Goal: Transaction & Acquisition: Purchase product/service

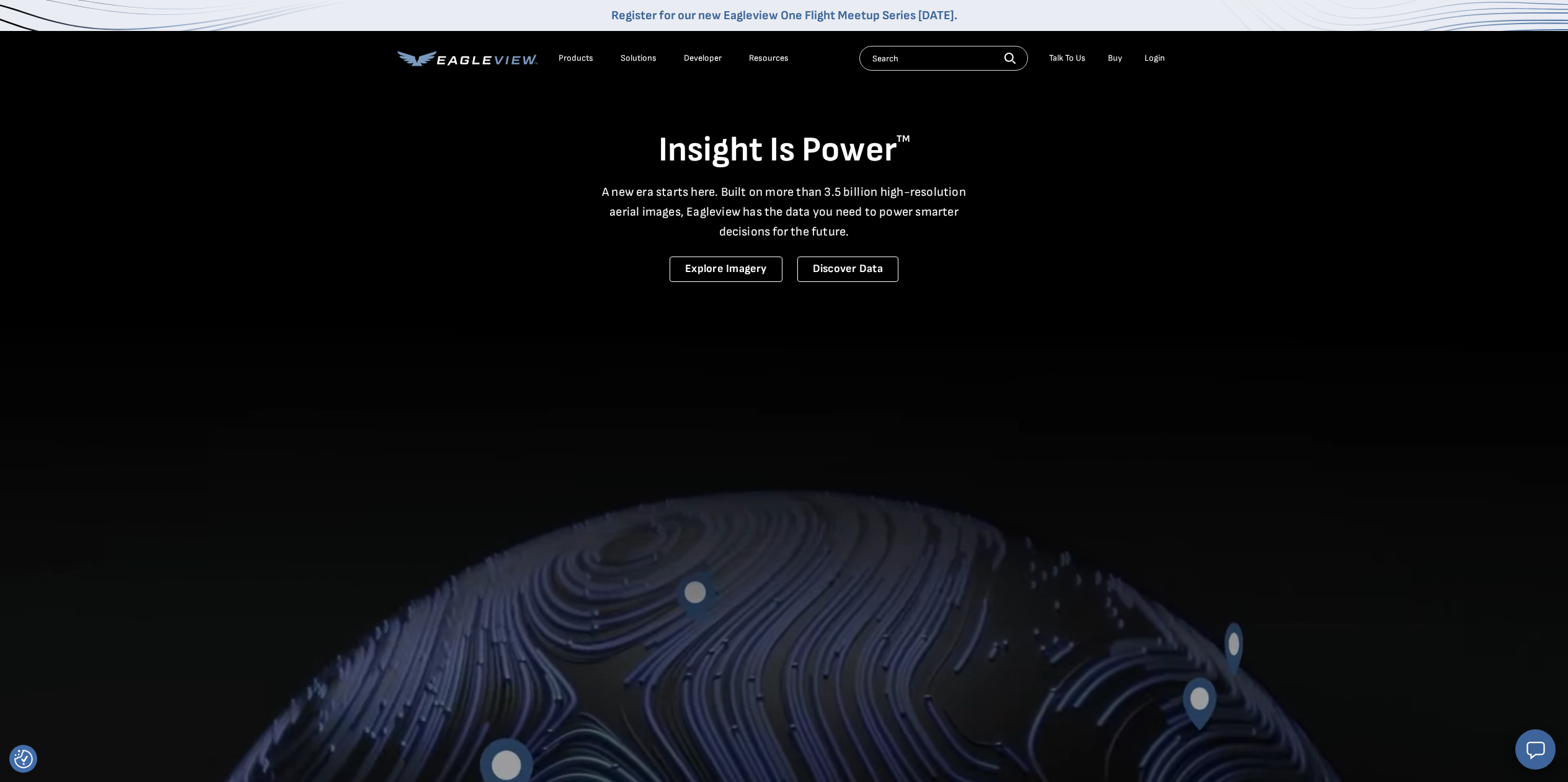
click at [1158, 57] on div "Login" at bounding box center [1154, 57] width 20 height 11
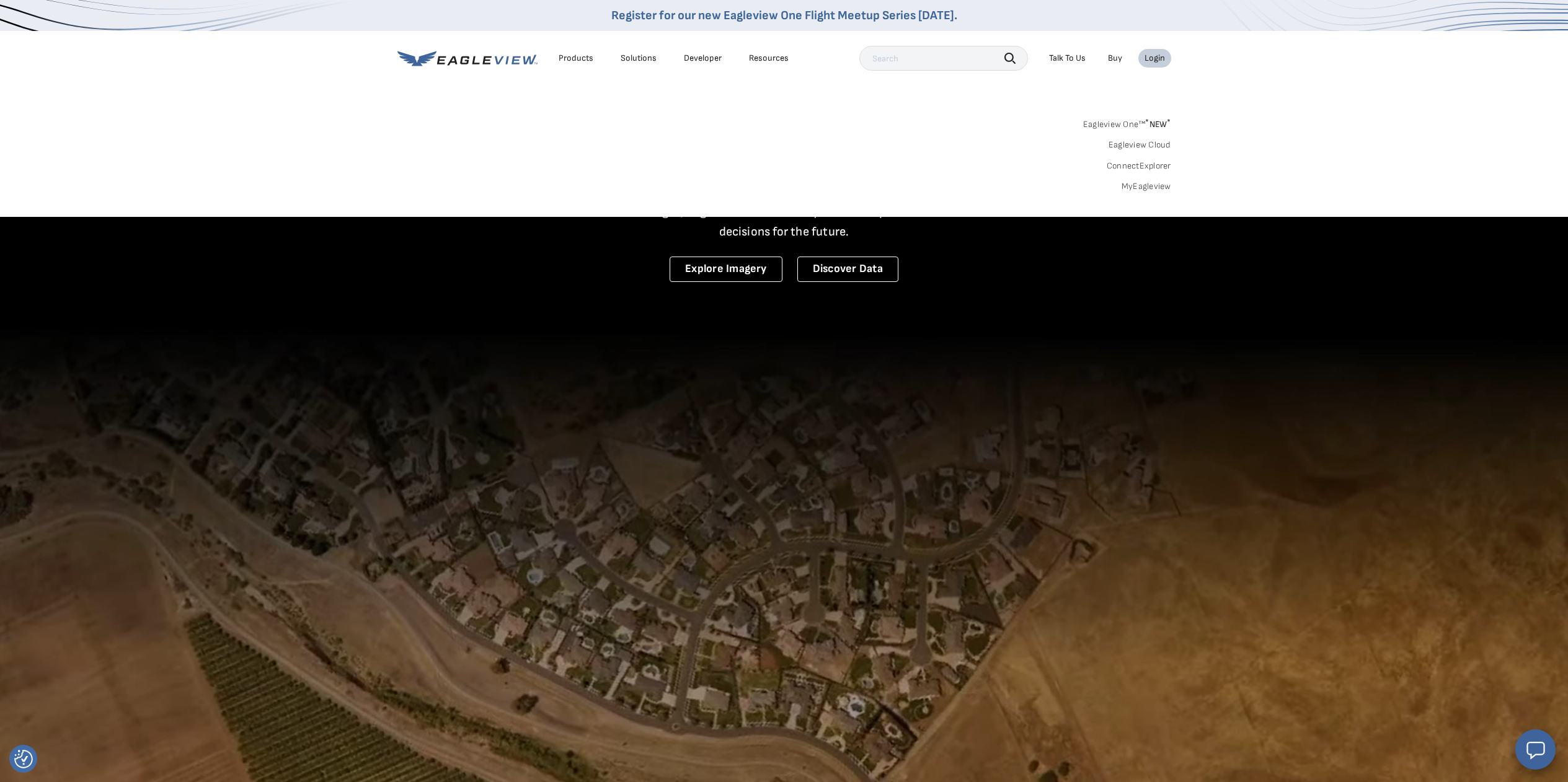
click at [1158, 57] on div "Login" at bounding box center [1154, 57] width 20 height 11
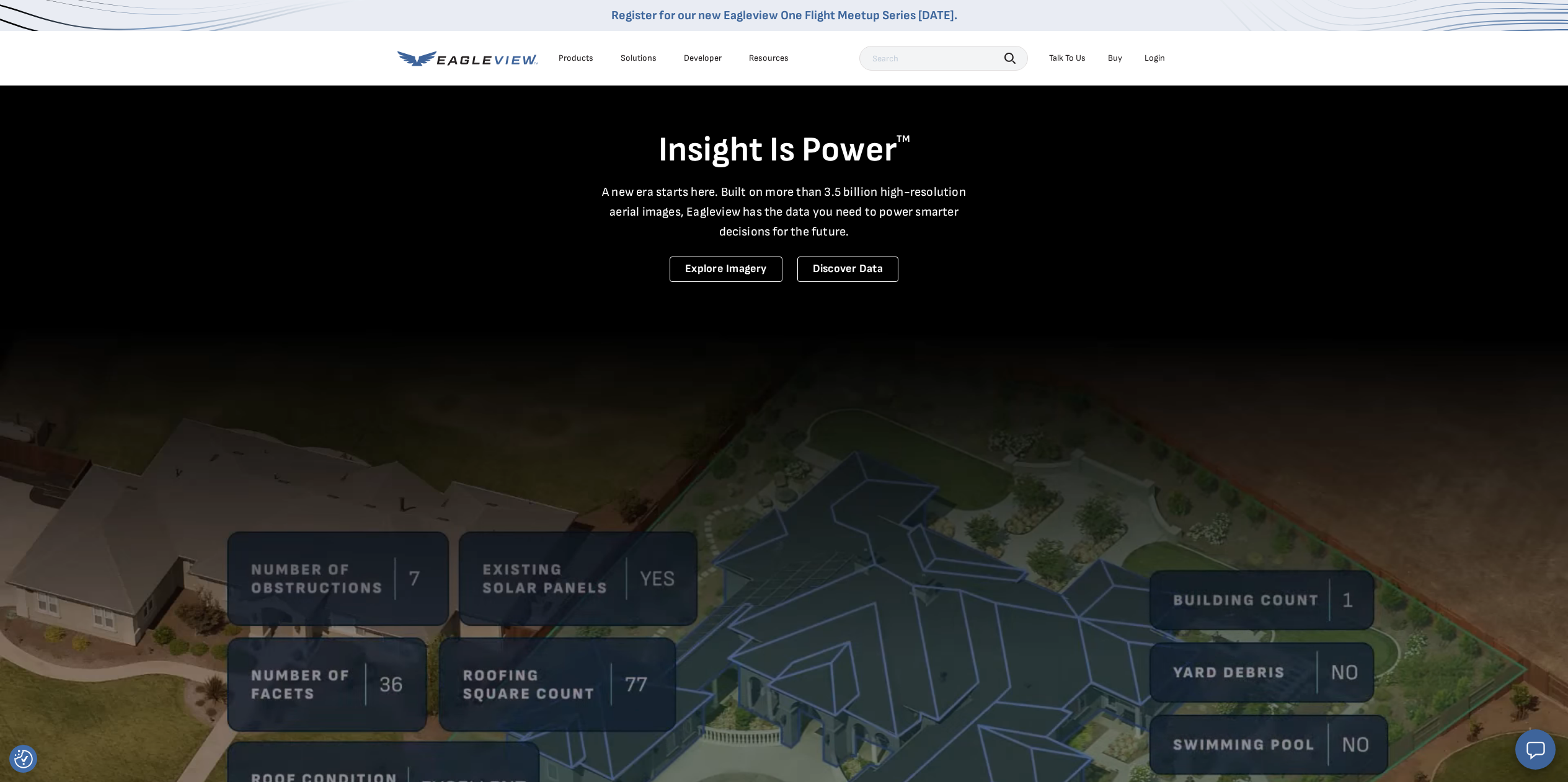
click at [1158, 57] on div "Login" at bounding box center [1154, 57] width 20 height 11
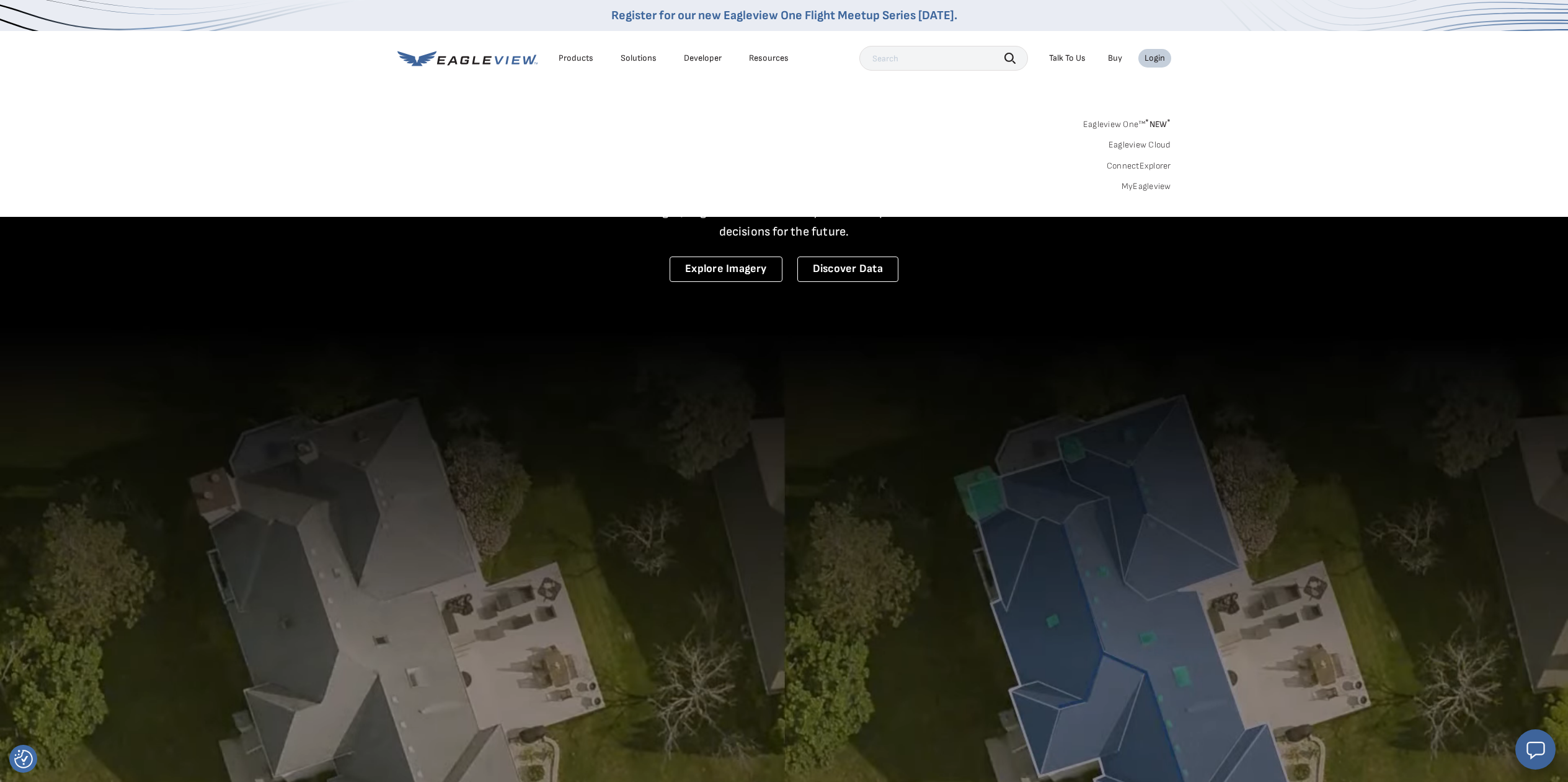
click at [1155, 59] on div "Login" at bounding box center [1154, 57] width 20 height 11
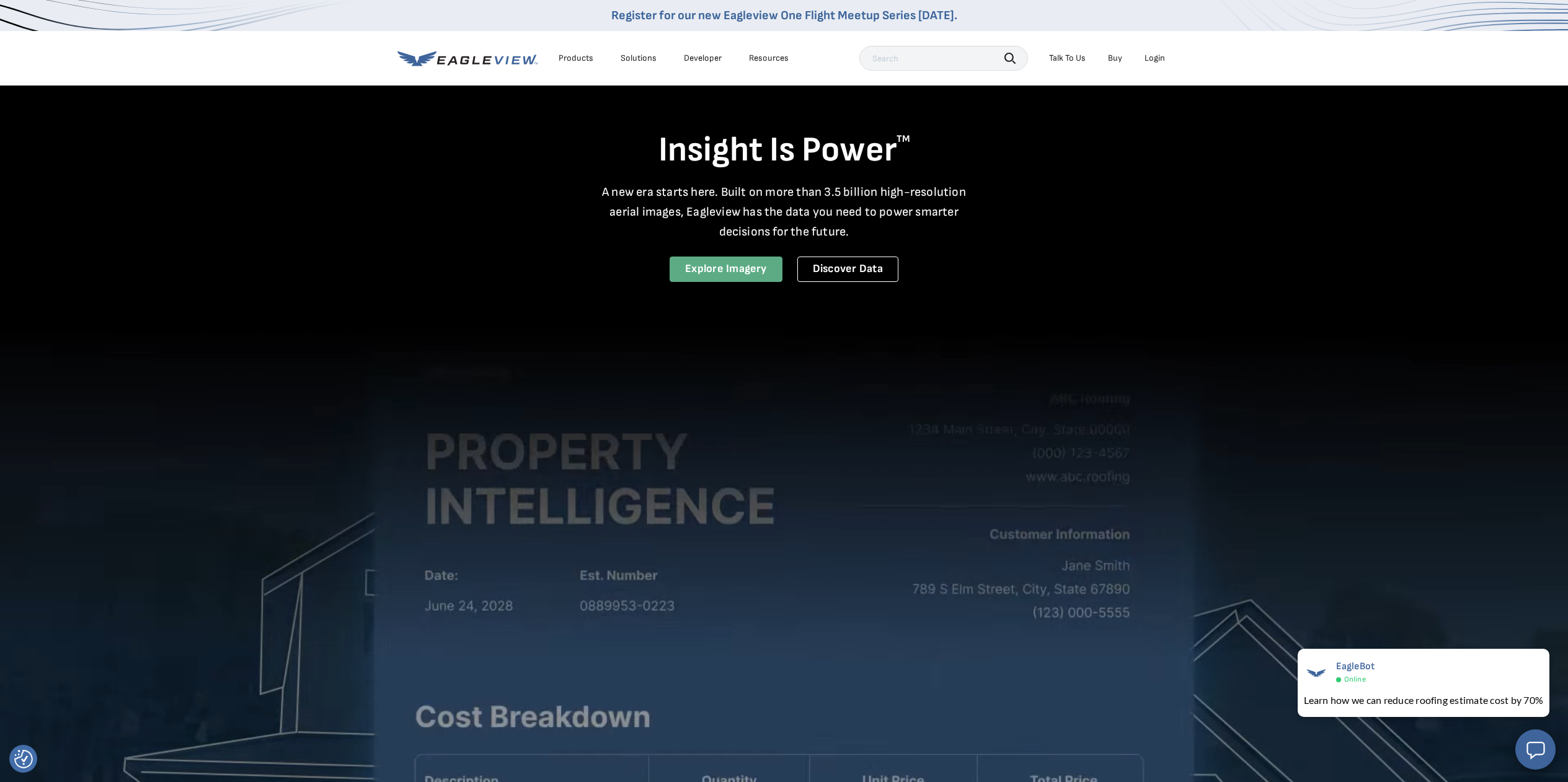
click at [713, 272] on link "Explore Imagery" at bounding box center [727, 269] width 113 height 25
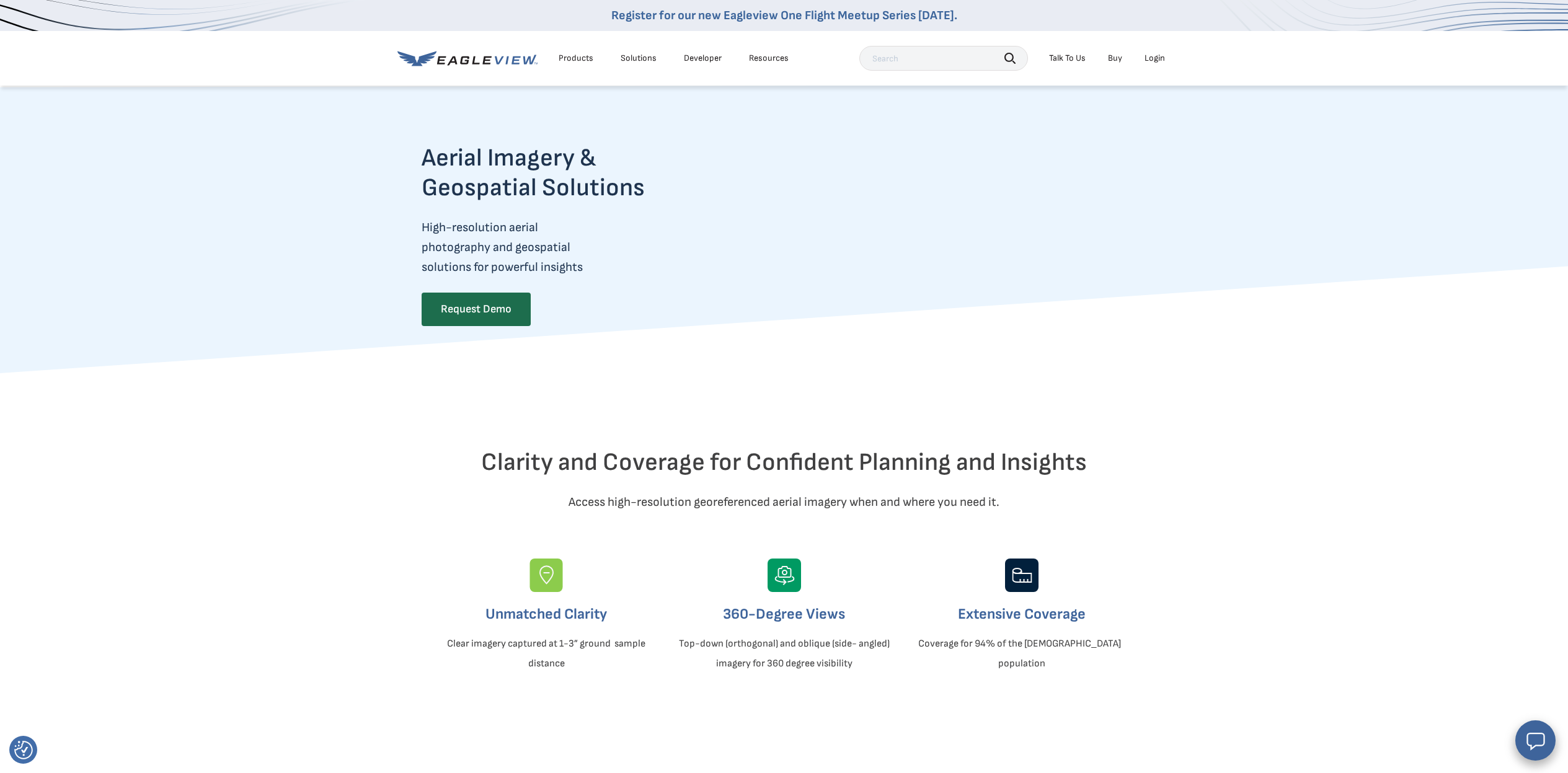
click at [1154, 58] on div "Login" at bounding box center [1154, 58] width 20 height 11
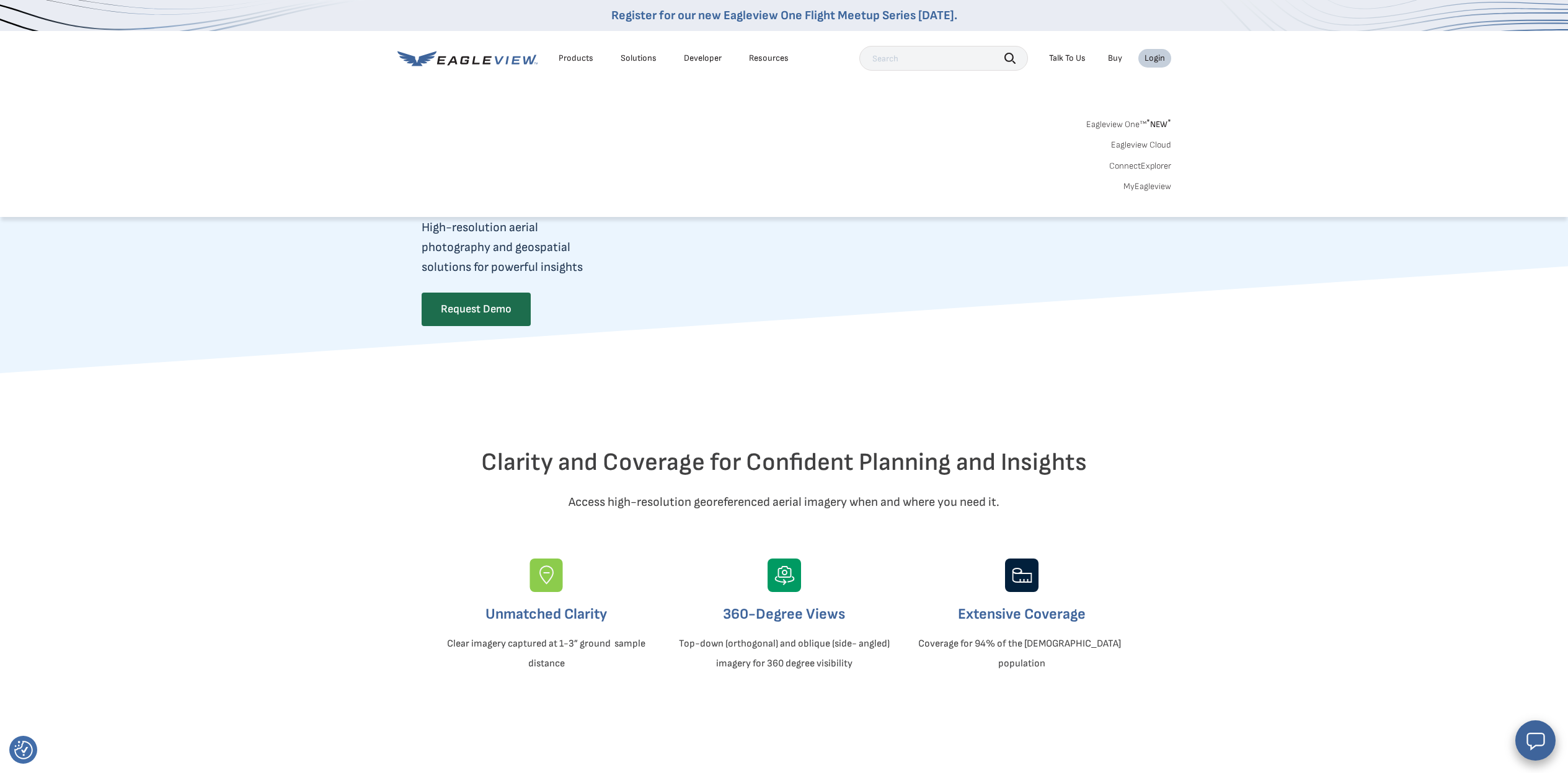
click at [1162, 184] on link "MyEagleview" at bounding box center [1147, 186] width 48 height 11
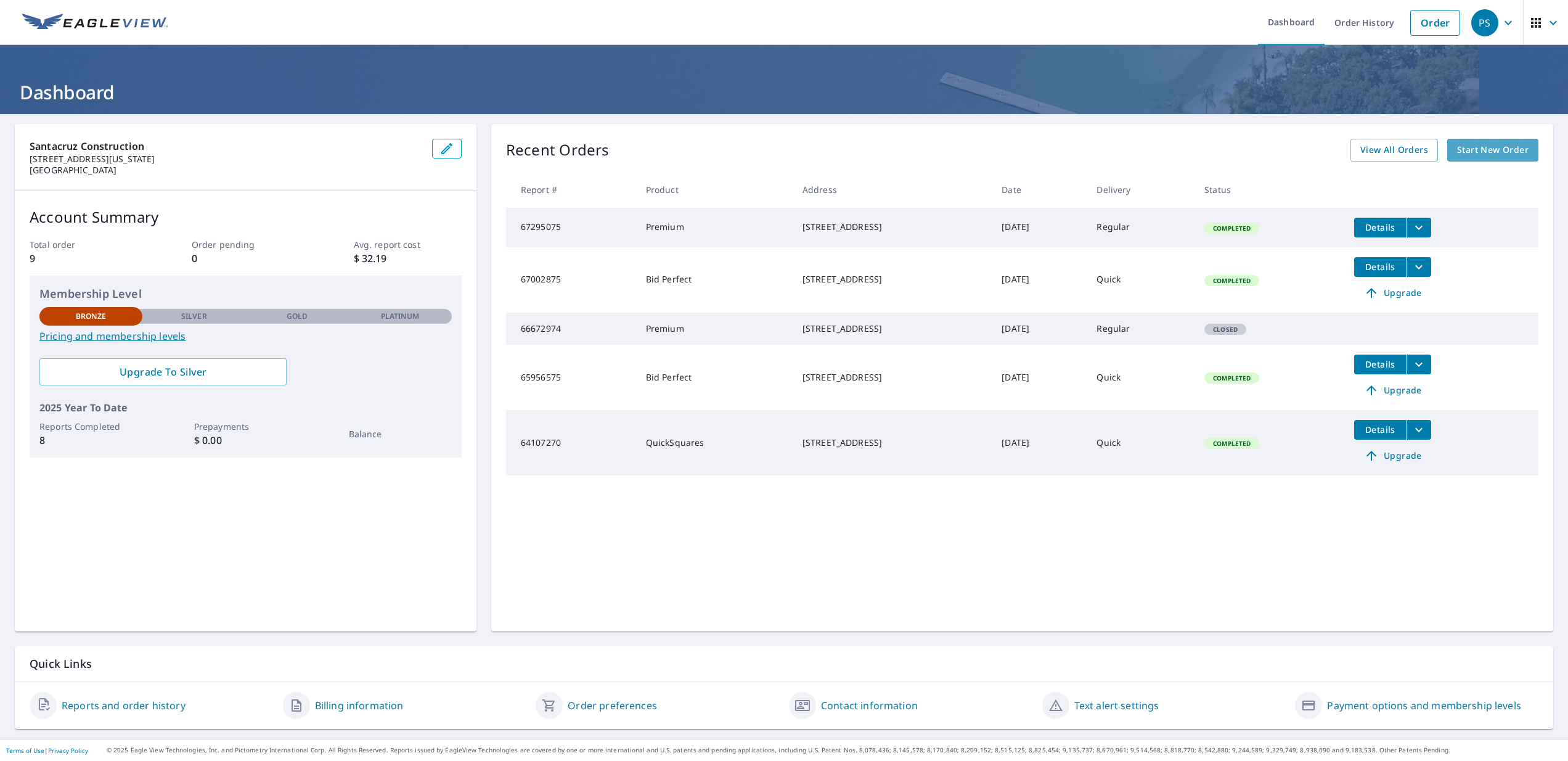
click at [1498, 152] on span "Start New Order" at bounding box center [1493, 150] width 72 height 16
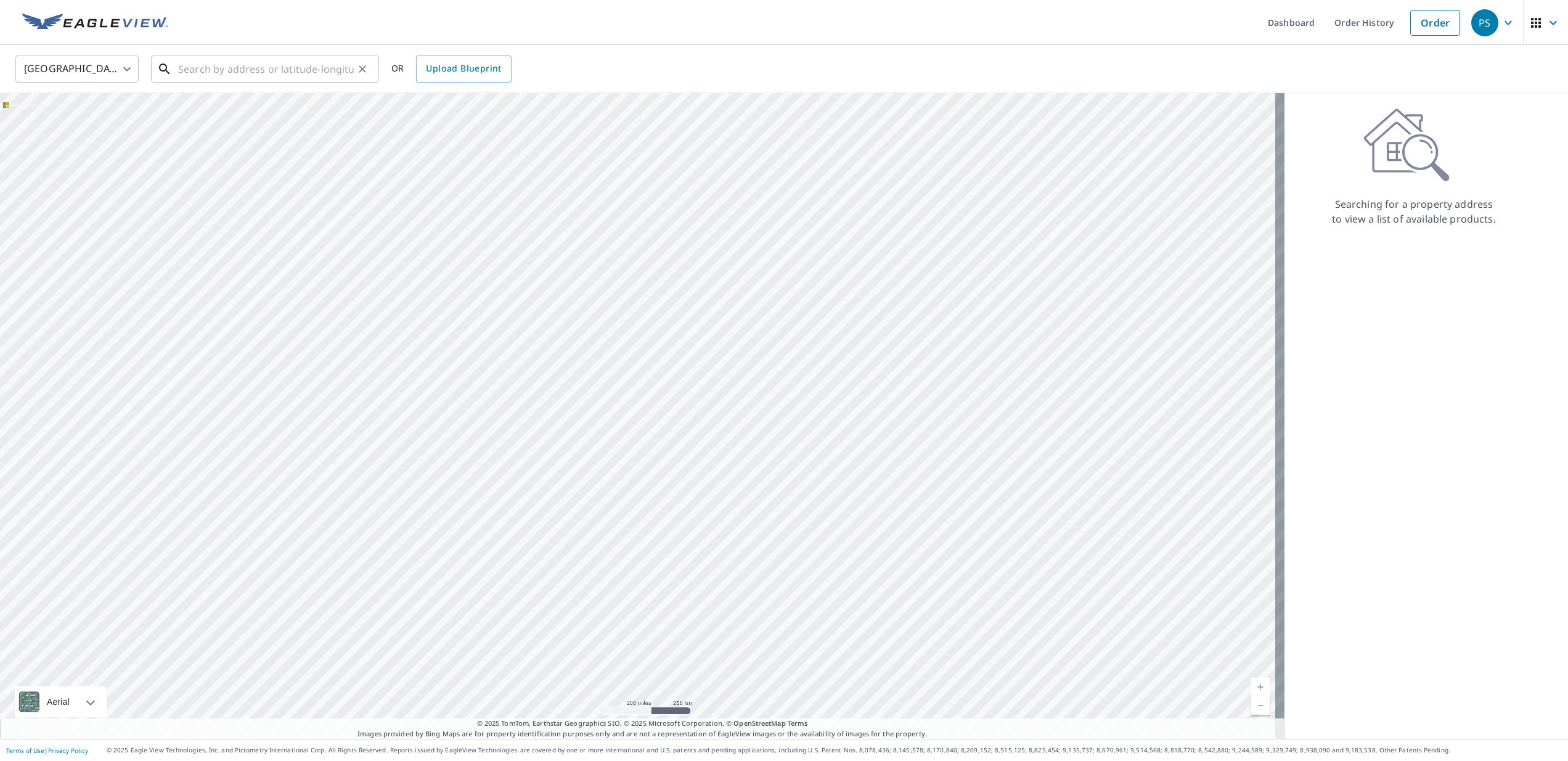
click at [224, 65] on input "text" at bounding box center [266, 69] width 176 height 35
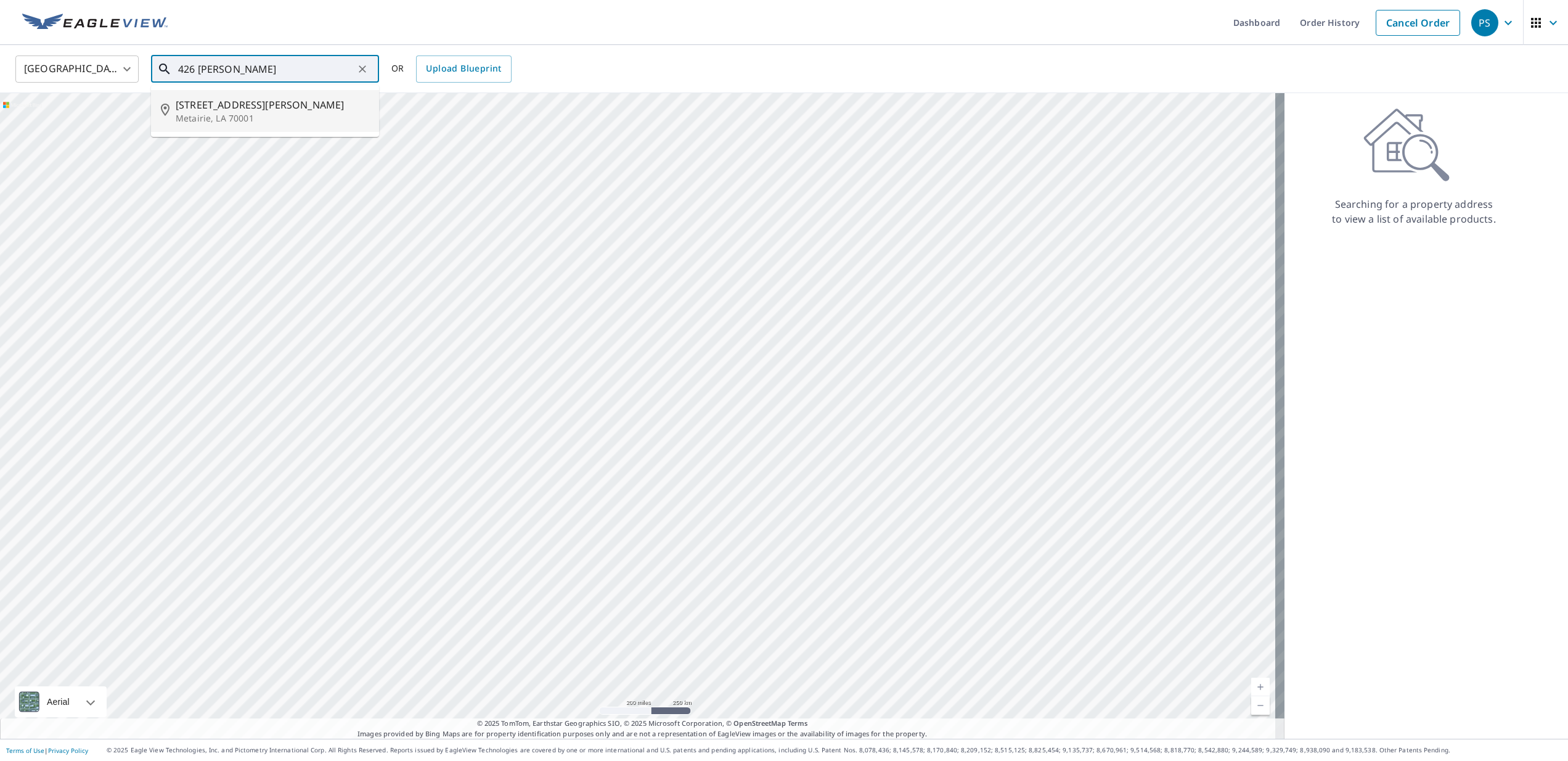
click at [215, 101] on span "426 Labarre Dr" at bounding box center [272, 104] width 193 height 15
type input "426 Labarre Dr Metairie, LA 70001"
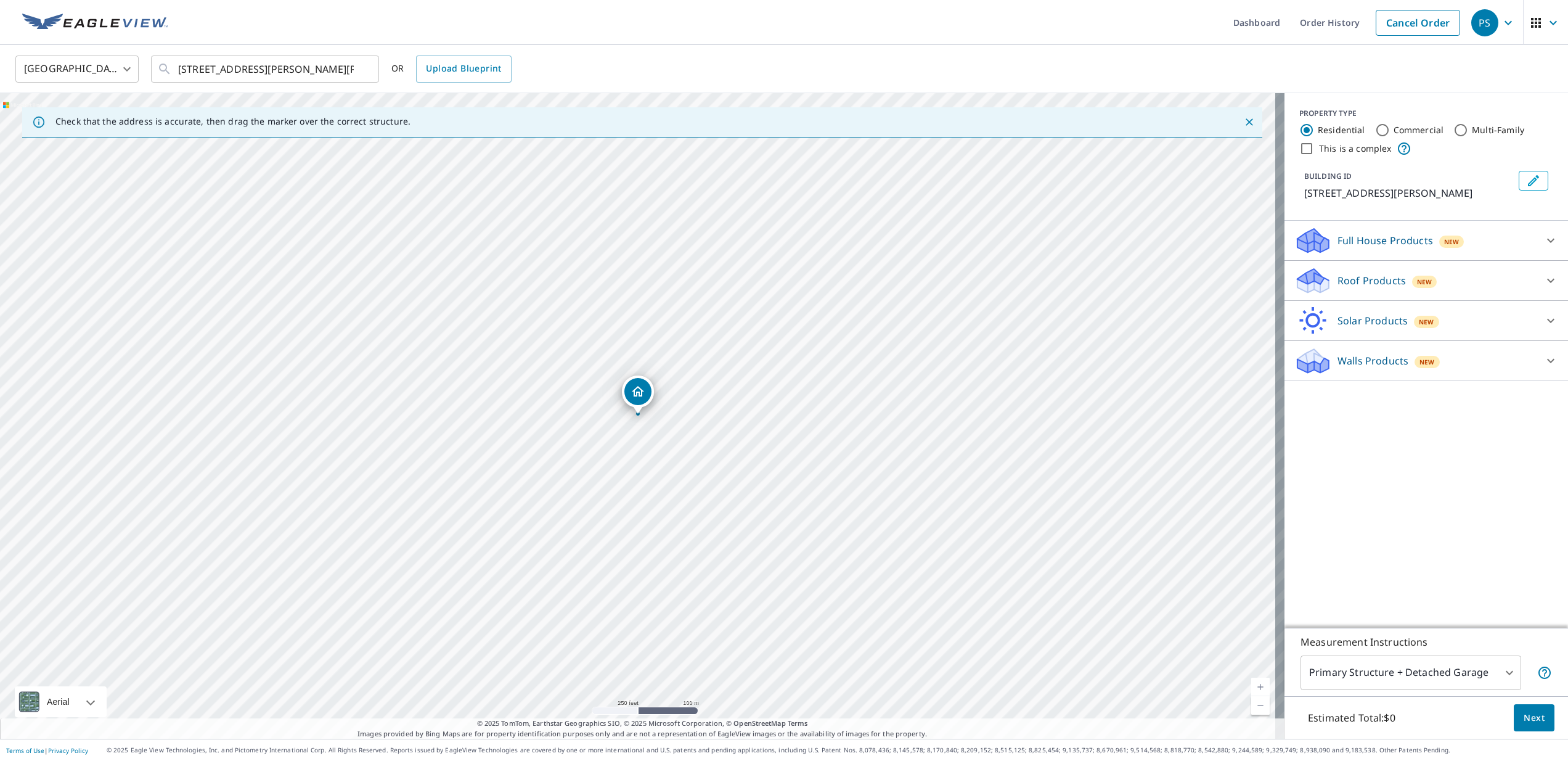
click at [1544, 239] on icon at bounding box center [1551, 240] width 15 height 15
click at [1547, 314] on icon at bounding box center [1551, 315] width 8 height 4
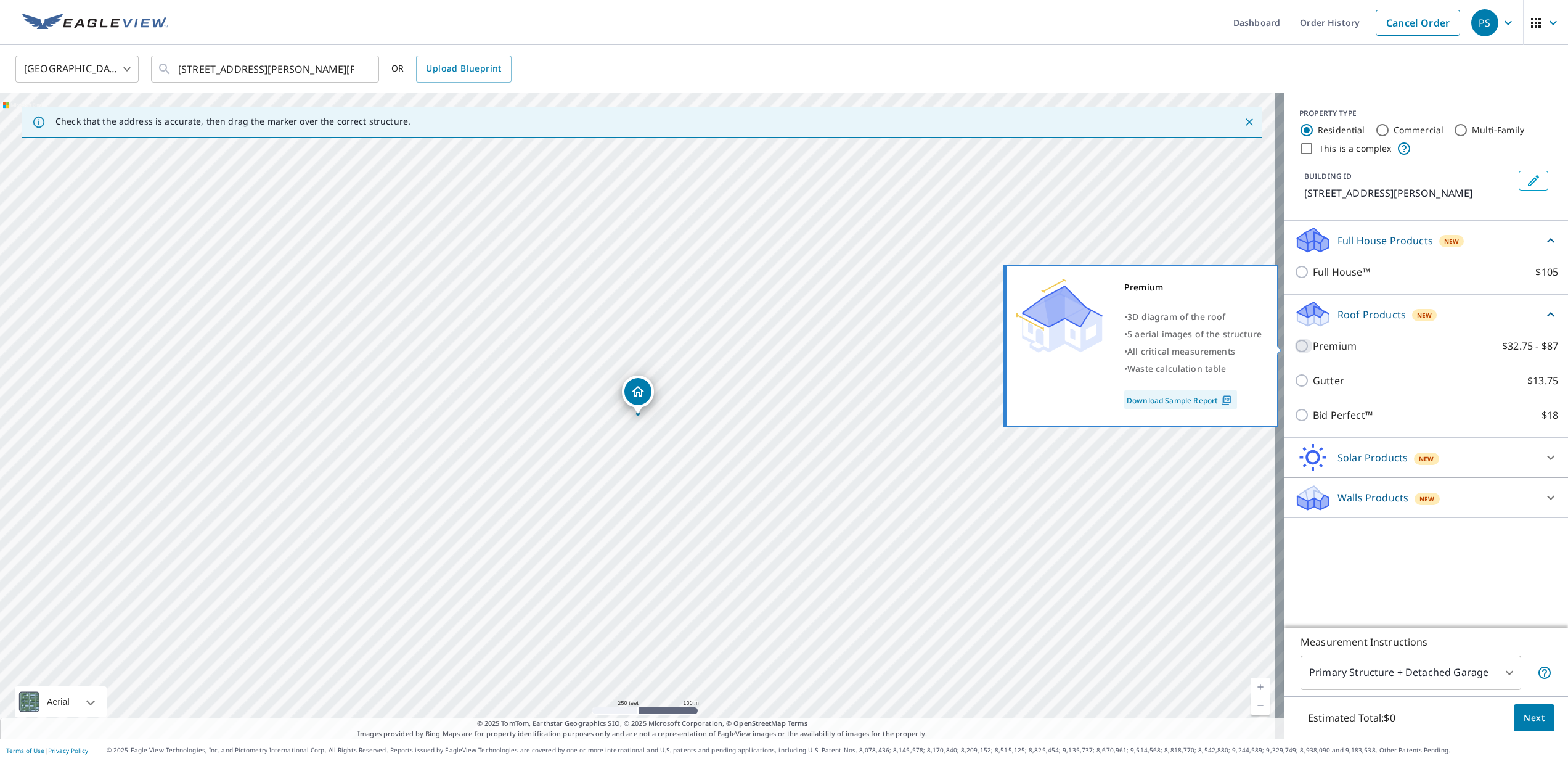
click at [1295, 346] on input "Premium $32.75 - $87" at bounding box center [1304, 346] width 18 height 15
checkbox input "true"
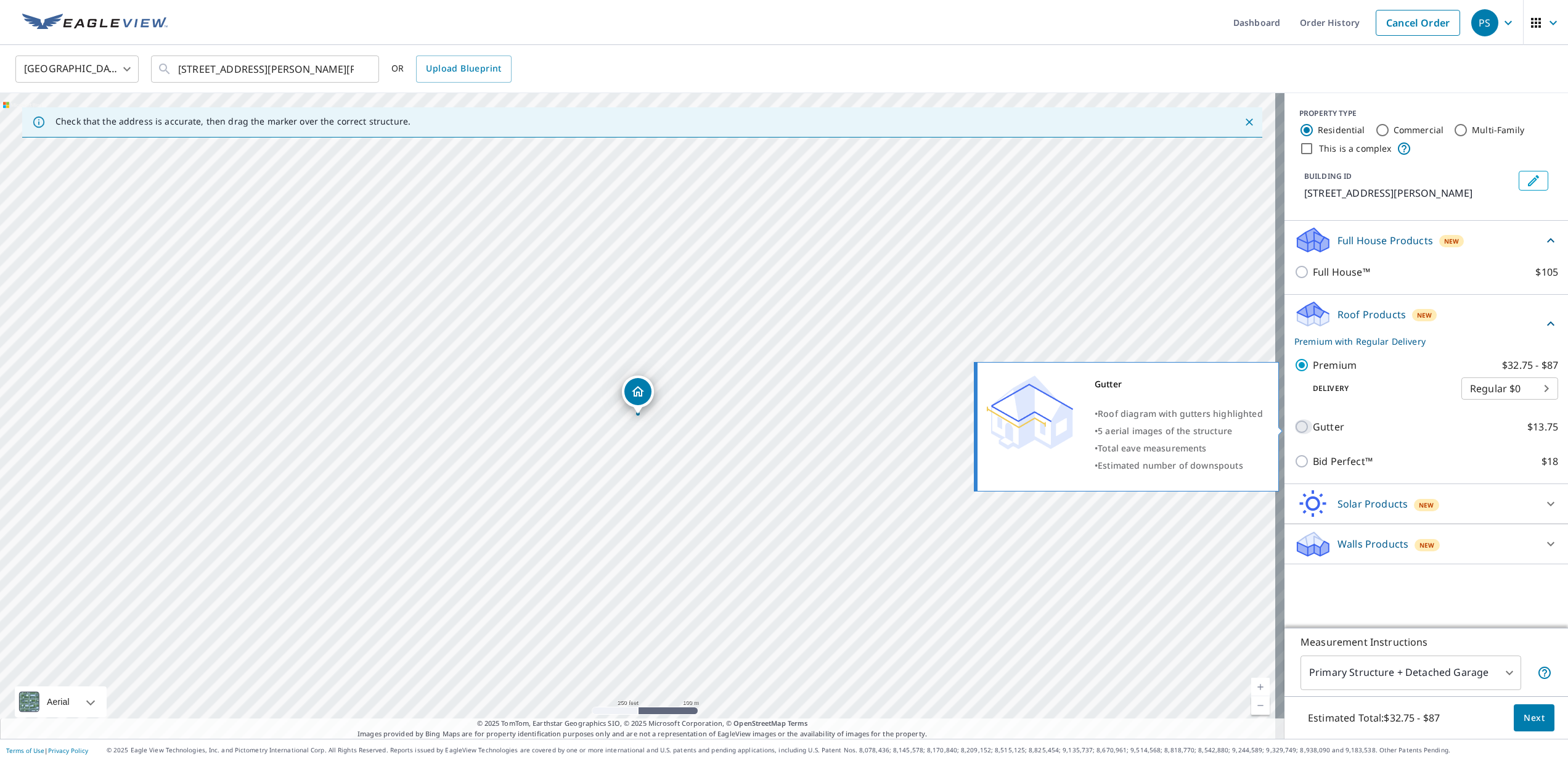
click at [1295, 427] on input "Gutter $13.75" at bounding box center [1304, 426] width 18 height 15
checkbox input "true"
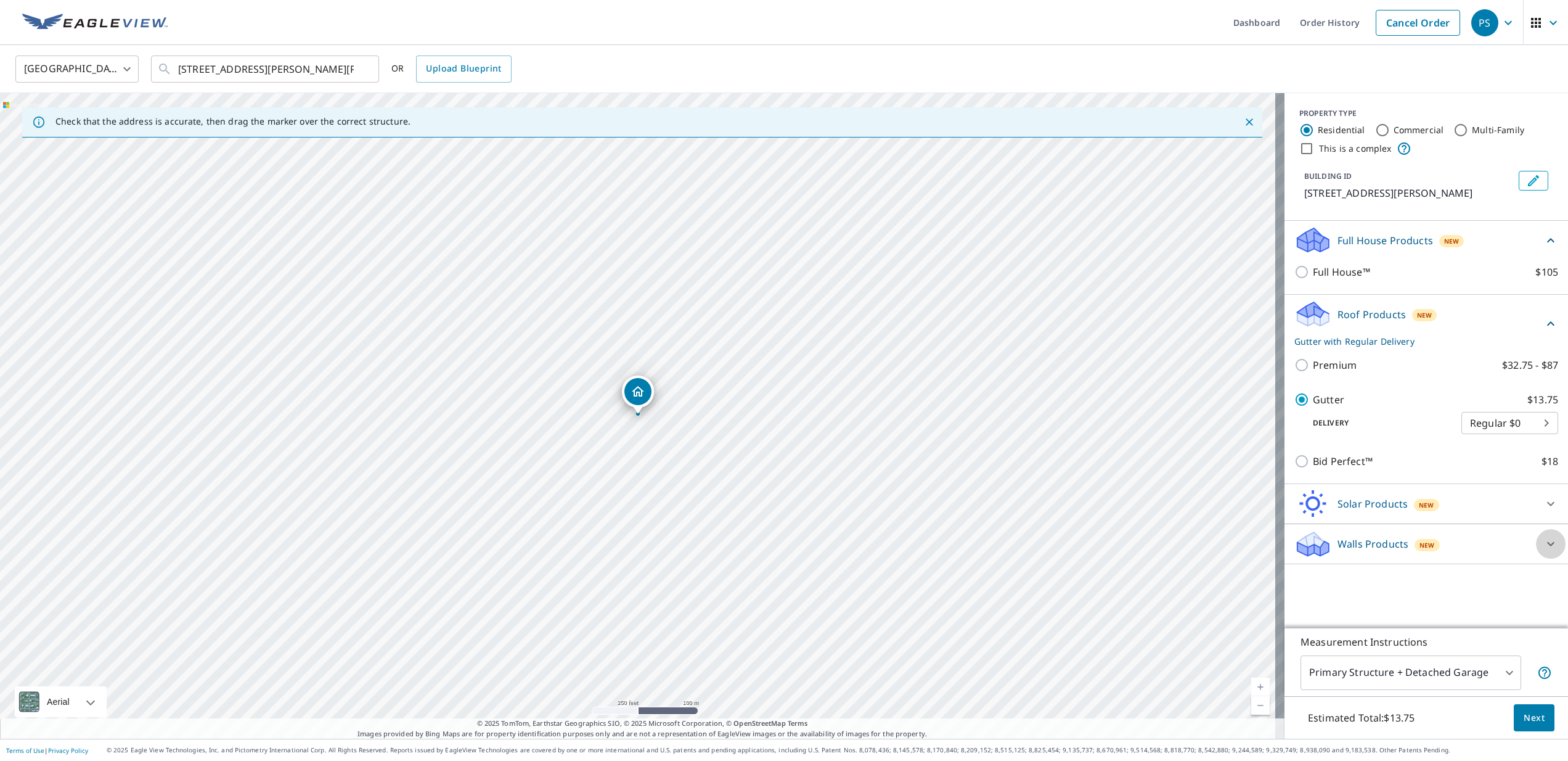
click at [1547, 546] on icon at bounding box center [1551, 544] width 8 height 4
click at [1295, 611] on div at bounding box center [1304, 609] width 18 height 15
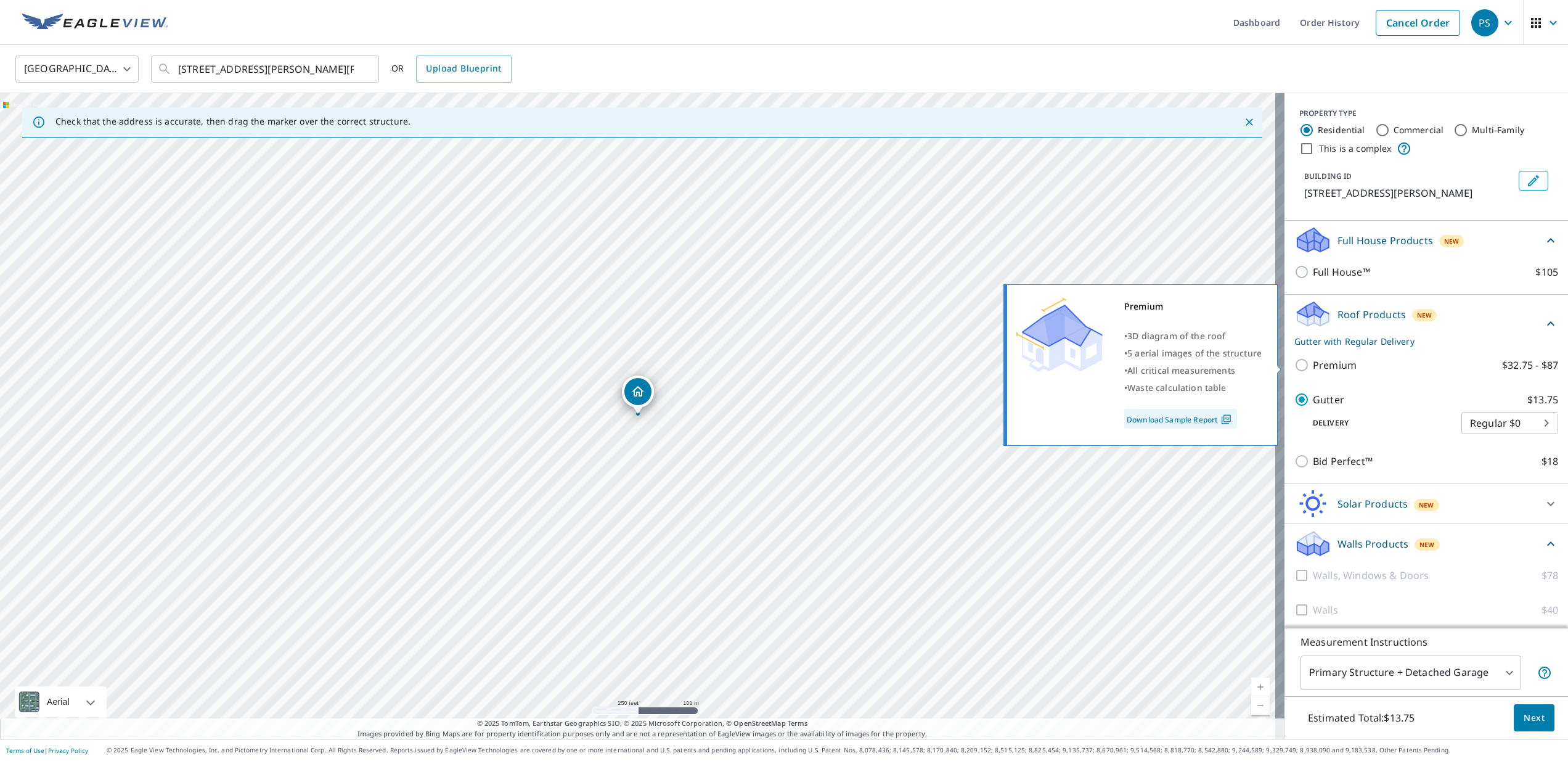
click at [1295, 364] on input "Premium $32.75 - $87" at bounding box center [1304, 365] width 18 height 15
checkbox input "true"
checkbox input "false"
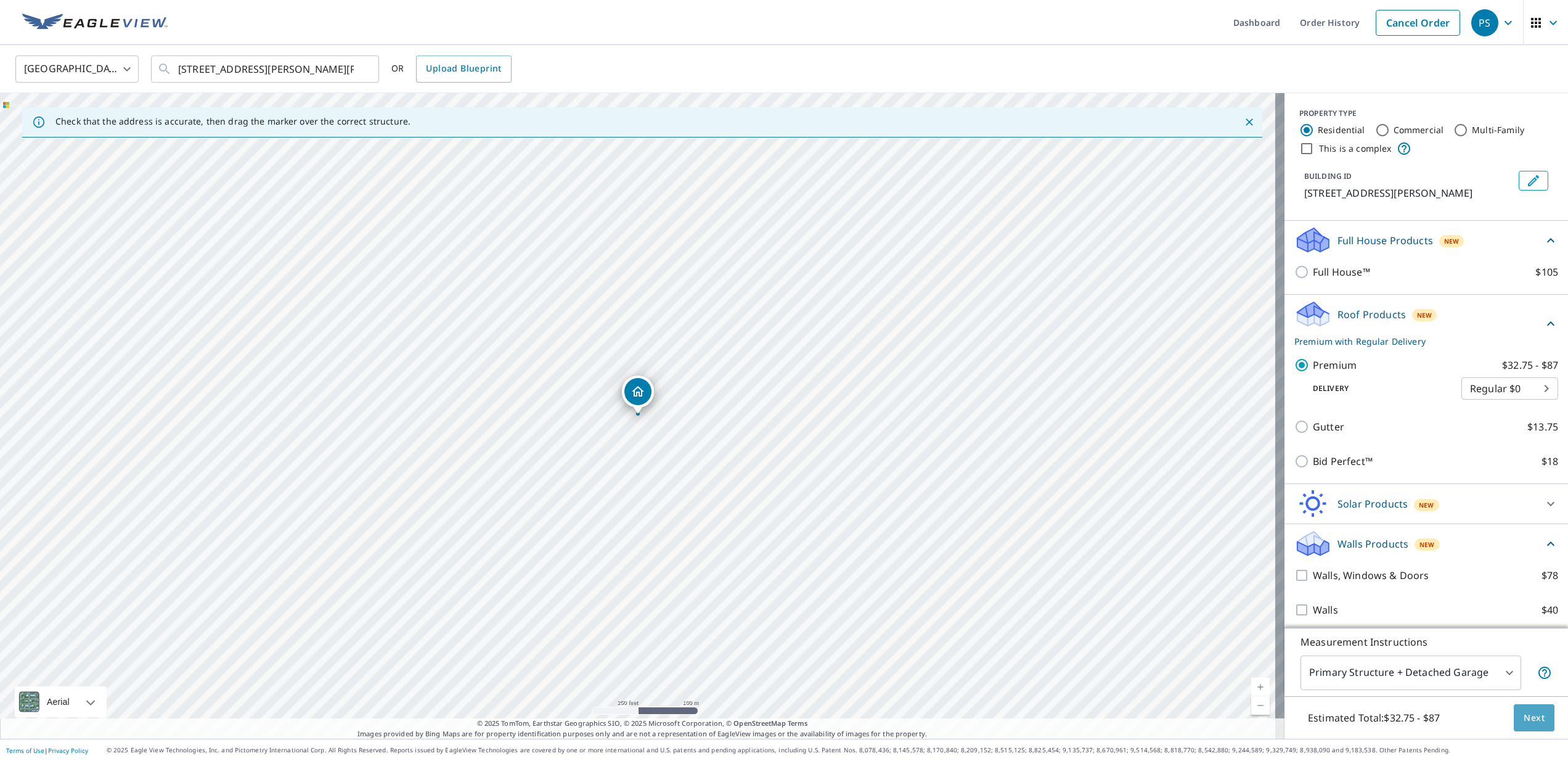
click at [1527, 714] on span "Next" at bounding box center [1534, 719] width 21 height 16
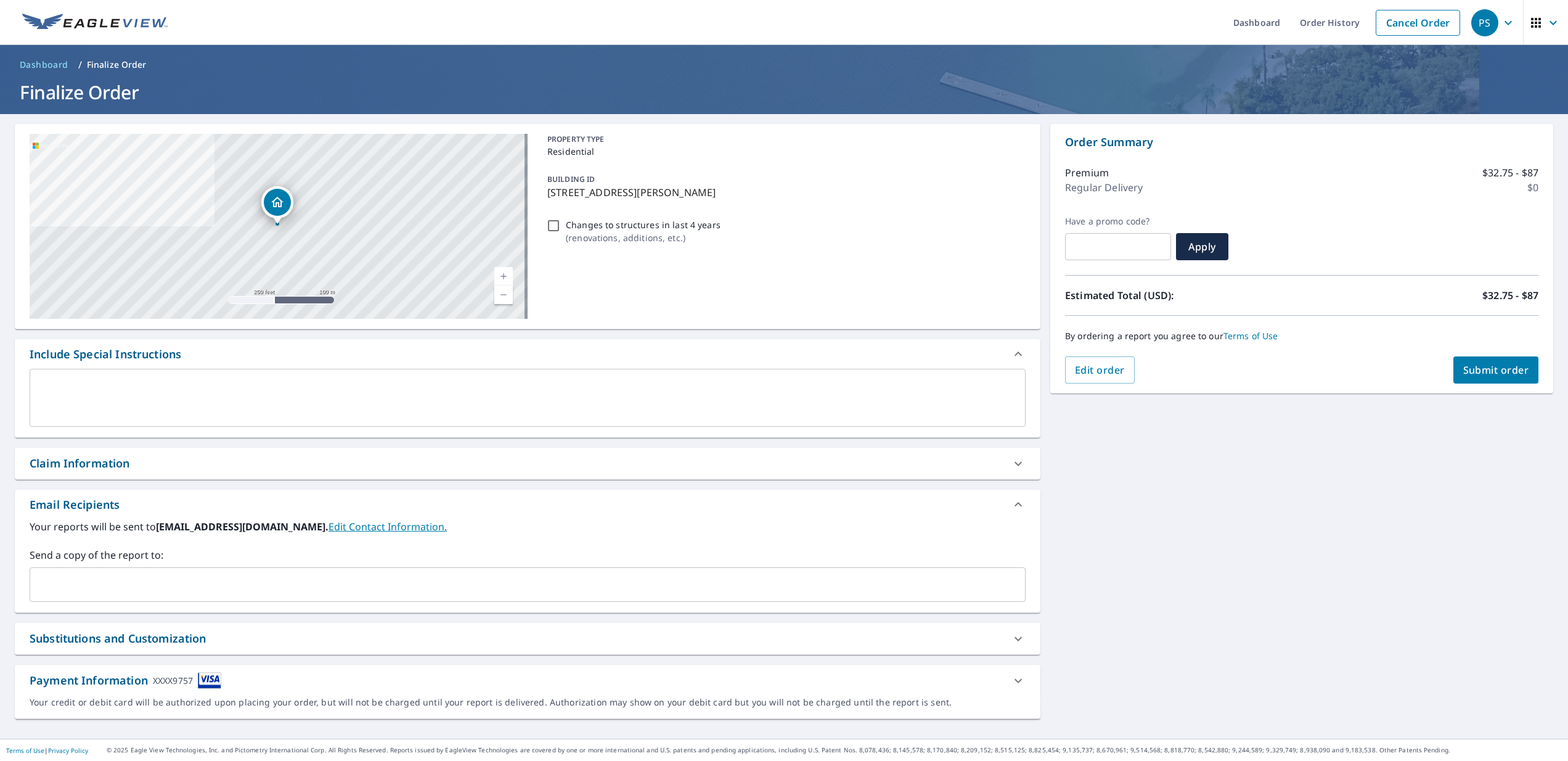
click at [44, 382] on textarea at bounding box center [528, 398] width 979 height 36
click at [113, 680] on div "Payment Information XXXX9757" at bounding box center [125, 680] width 191 height 16
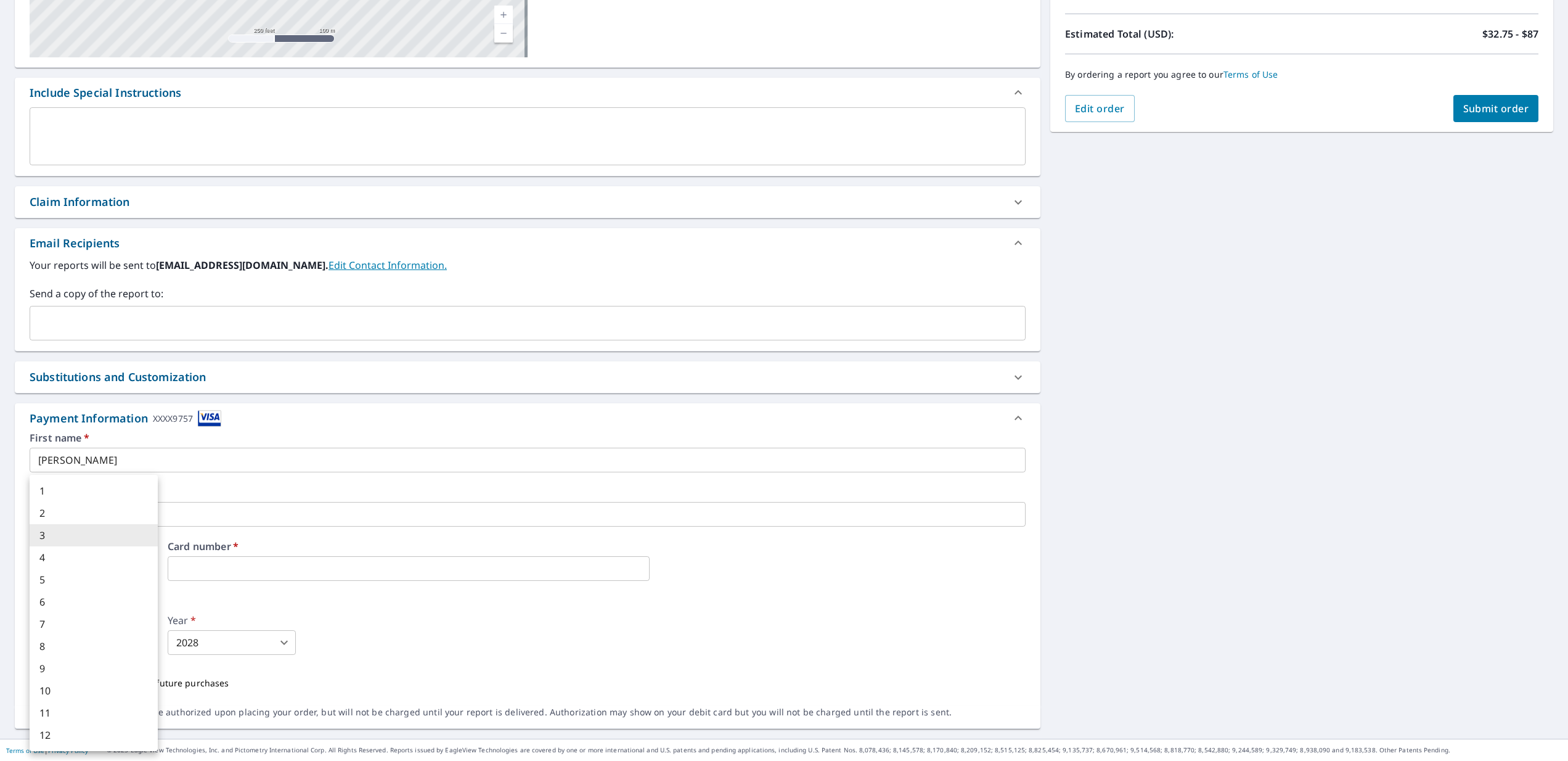
click at [146, 646] on body "PS PS Dashboard Order History Cancel Order PS Dashboard / Finalize Order Finali…" at bounding box center [784, 380] width 1568 height 761
click at [53, 643] on li "8" at bounding box center [94, 647] width 128 height 23
type input "8"
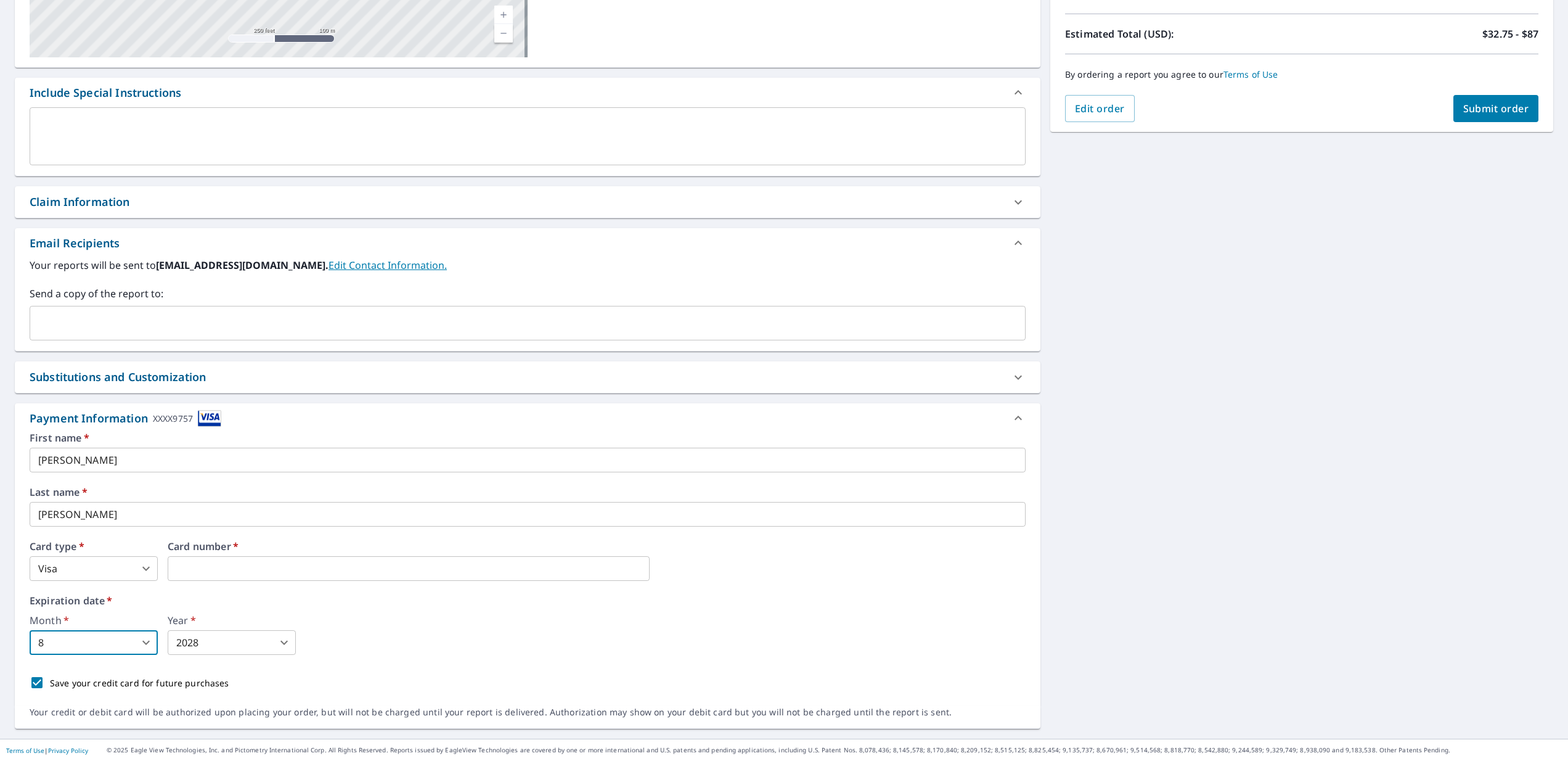
click at [288, 646] on body "PS PS Dashboard Order History Cancel Order PS Dashboard / Finalize Order Finali…" at bounding box center [784, 380] width 1568 height 761
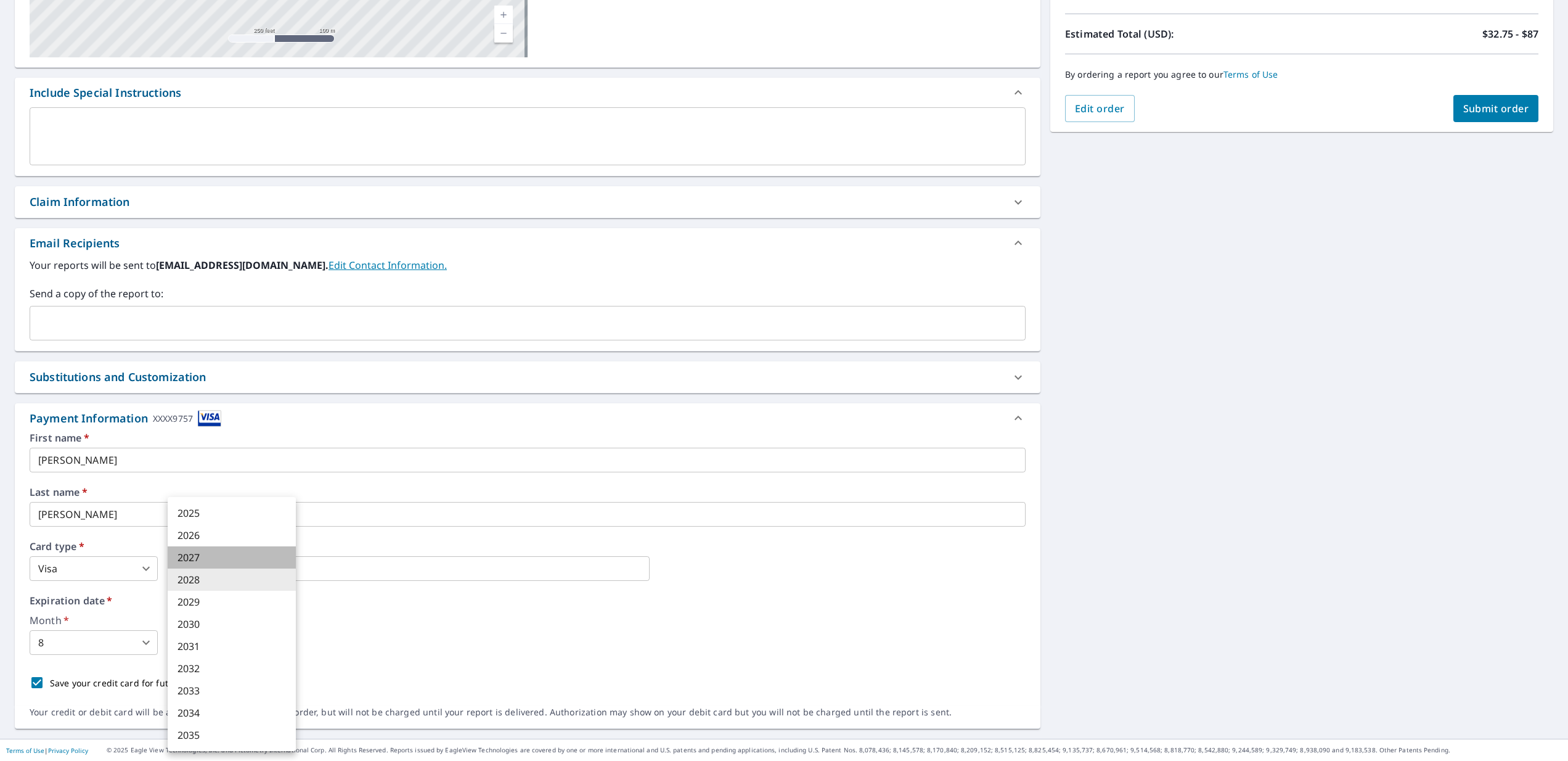
click at [205, 559] on li "2027" at bounding box center [232, 558] width 128 height 23
type input "2027"
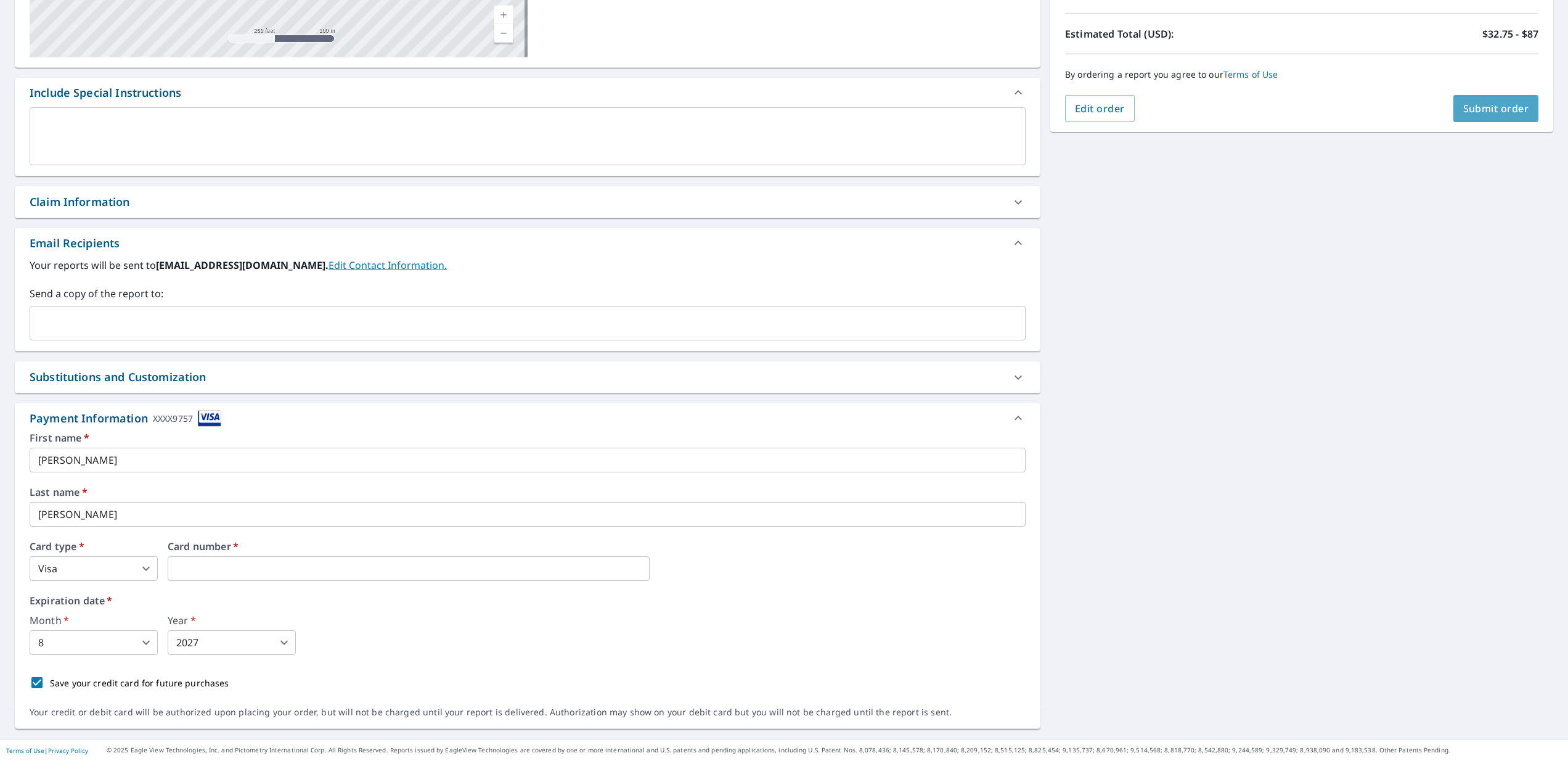
click at [1477, 113] on span "Submit order" at bounding box center [1497, 108] width 66 height 14
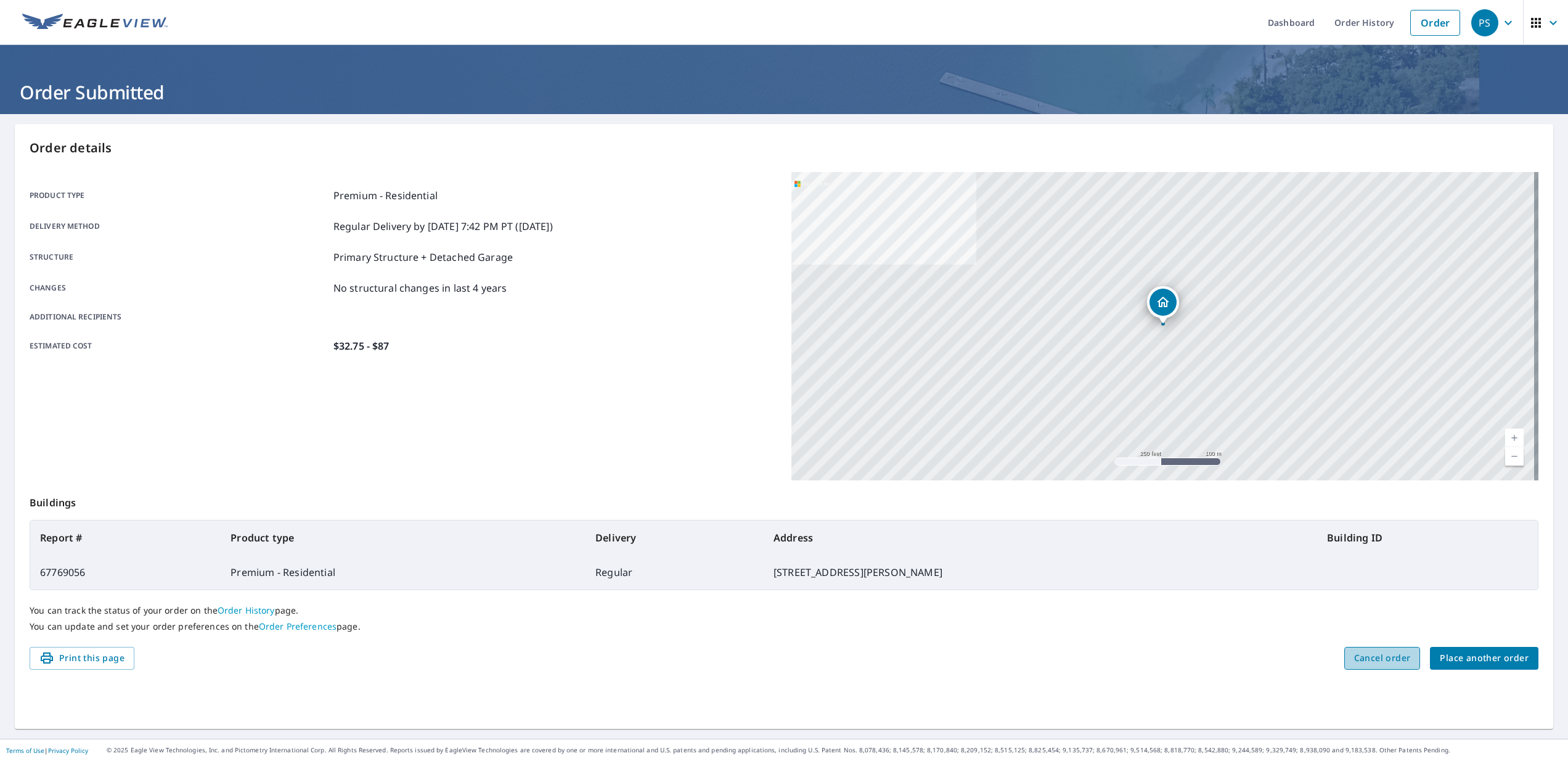
click at [1375, 660] on span "Cancel order" at bounding box center [1383, 659] width 56 height 16
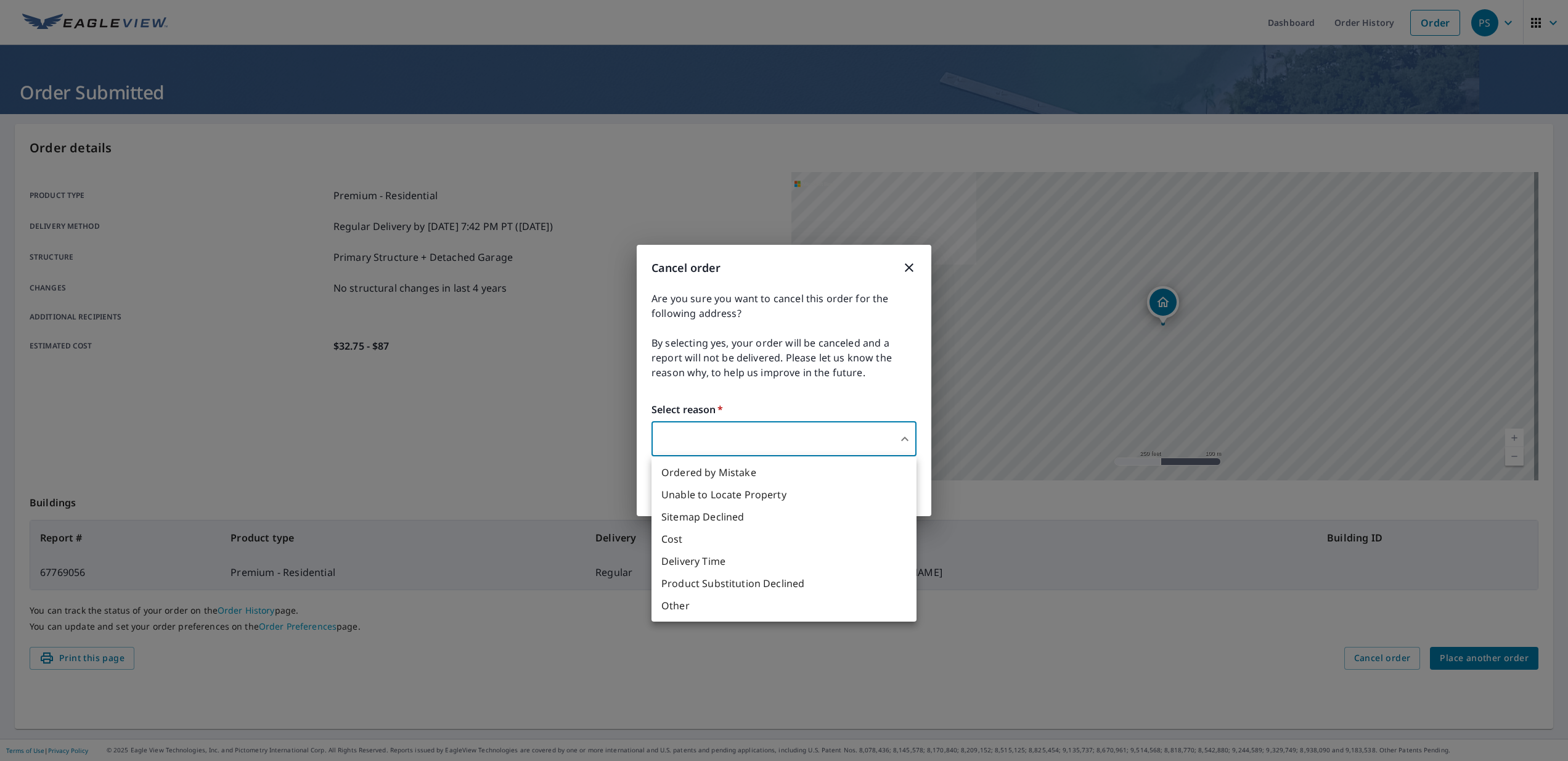
click at [676, 433] on body "PS PS Dashboard Order History Order PS Order Submitted Order details Product ty…" at bounding box center [784, 380] width 1568 height 761
click at [714, 468] on li "Ordered by Mistake" at bounding box center [784, 472] width 265 height 23
type input "30"
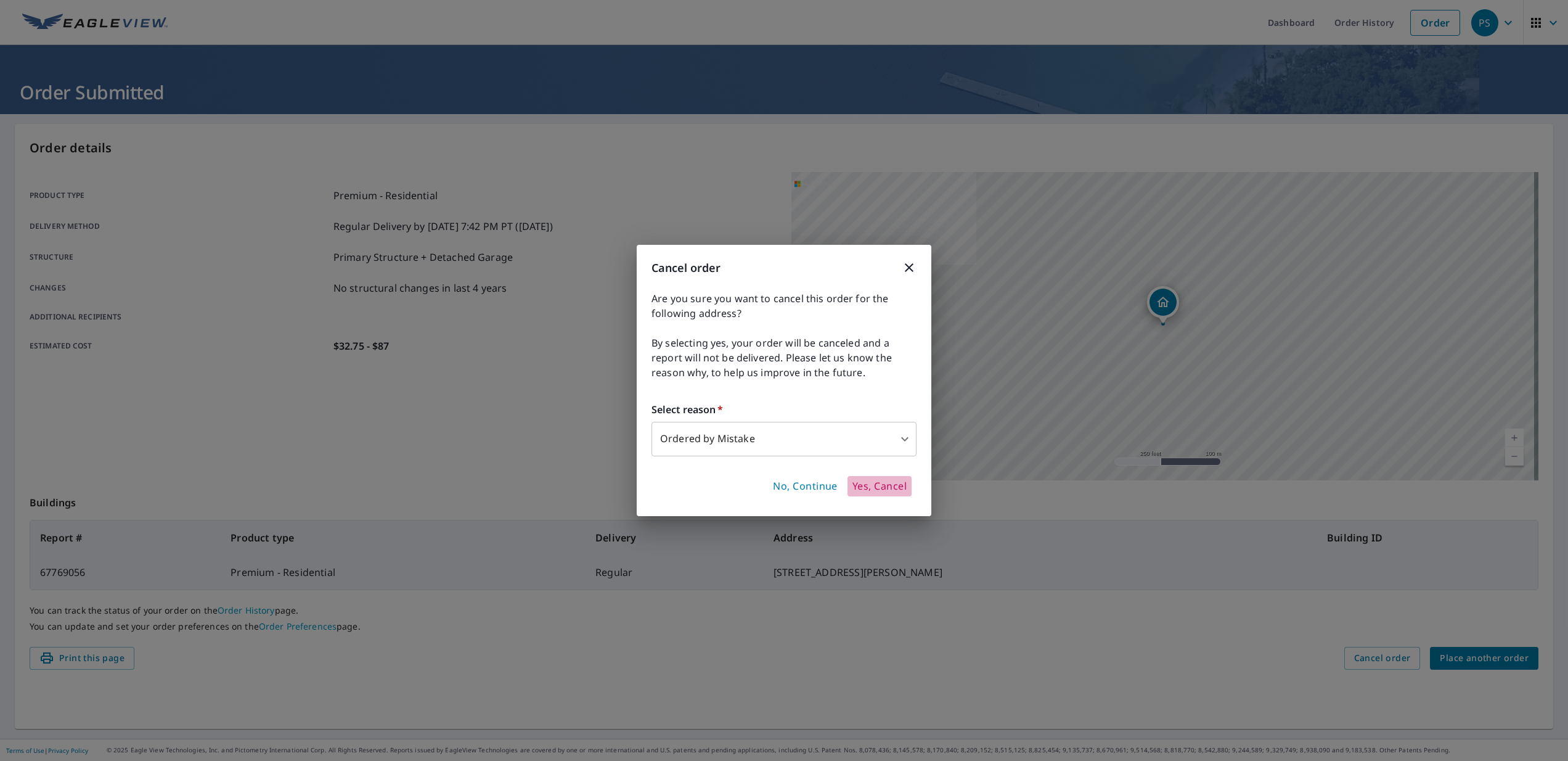
click at [889, 487] on span "Yes, Cancel" at bounding box center [879, 487] width 55 height 14
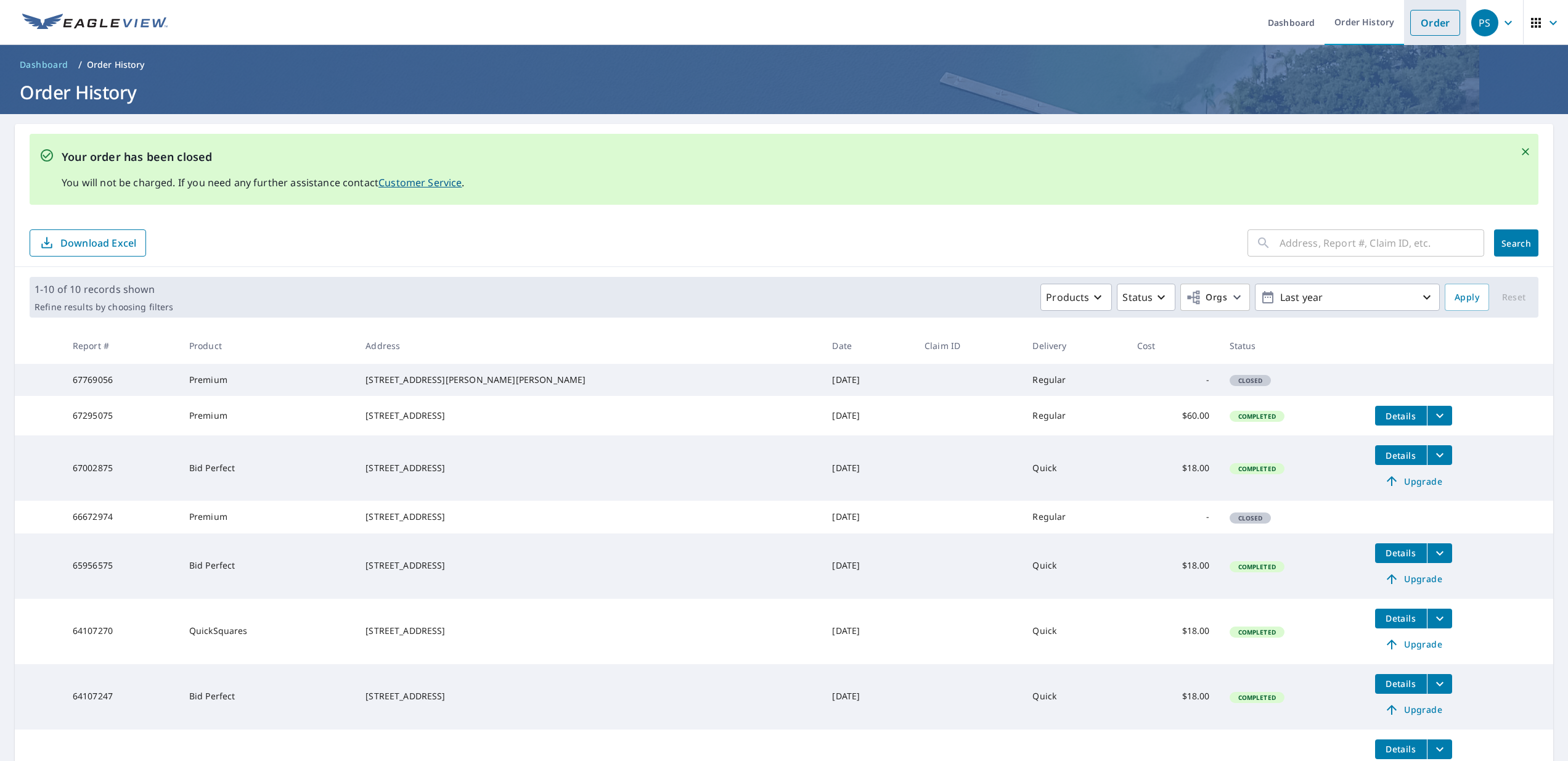
click at [1428, 24] on link "Order" at bounding box center [1435, 23] width 50 height 26
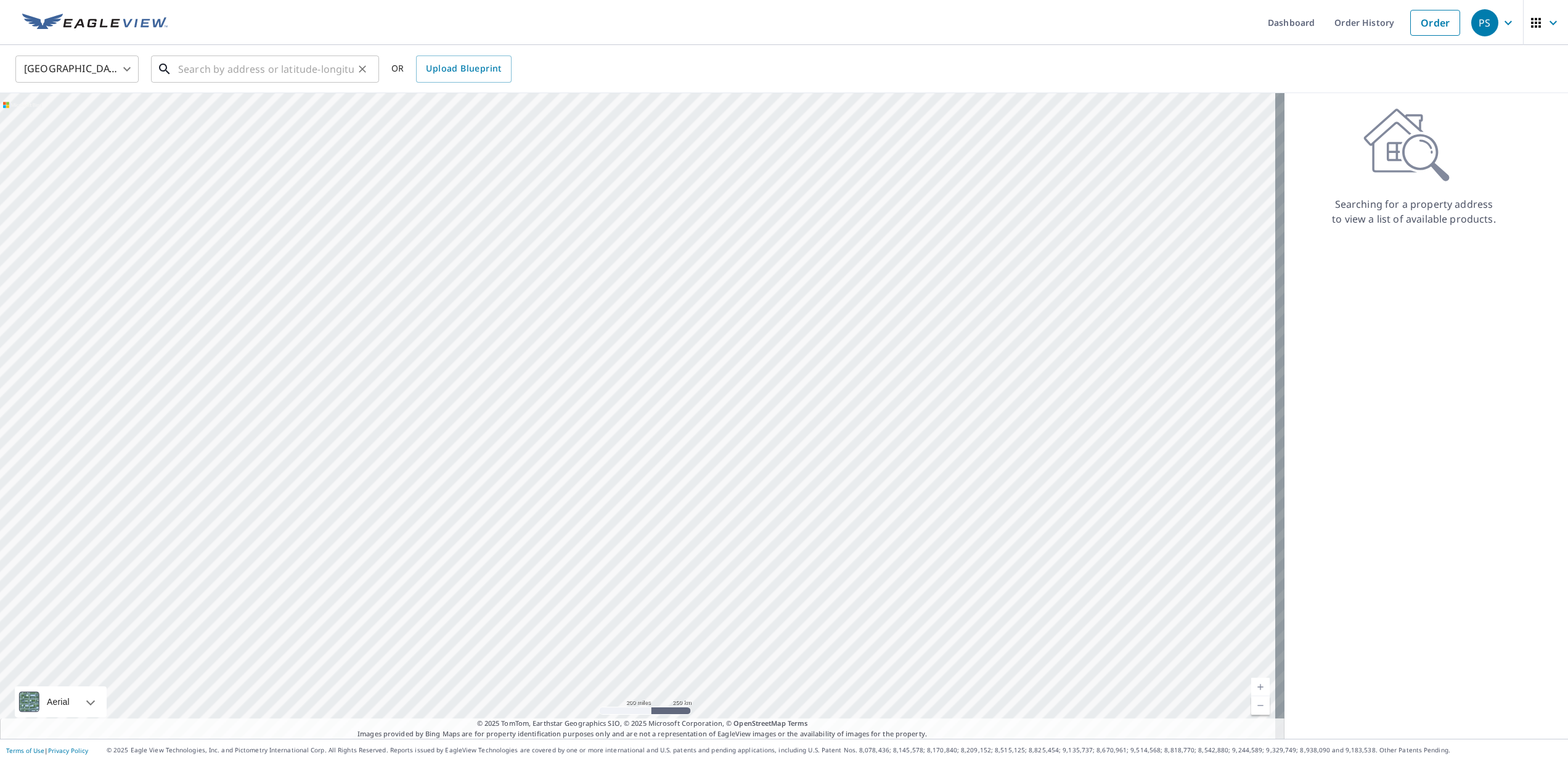
click at [243, 68] on input "text" at bounding box center [266, 69] width 176 height 35
click at [249, 68] on input "text" at bounding box center [266, 69] width 176 height 35
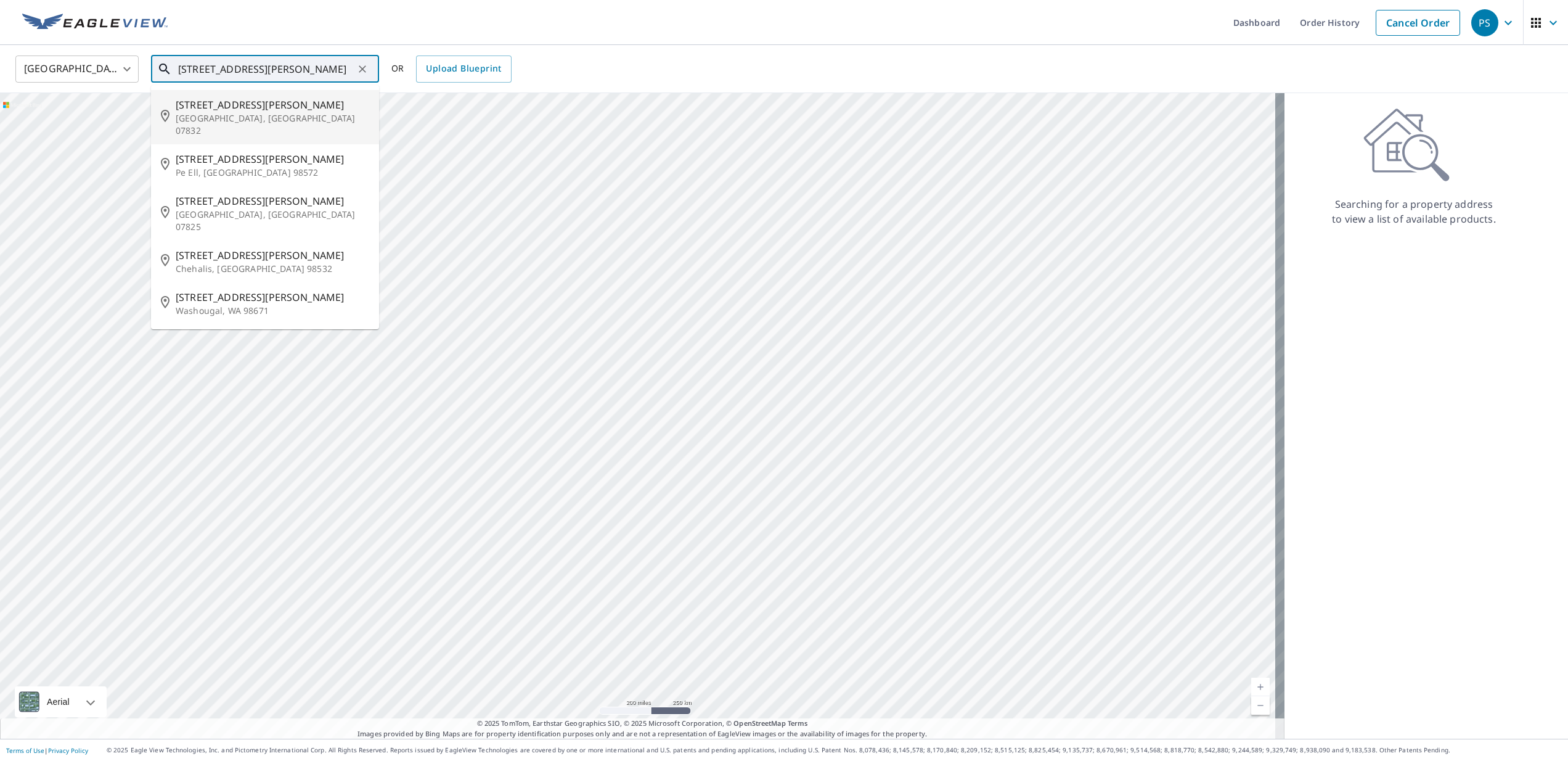
click at [196, 70] on input "426 labarre rd" at bounding box center [266, 69] width 176 height 35
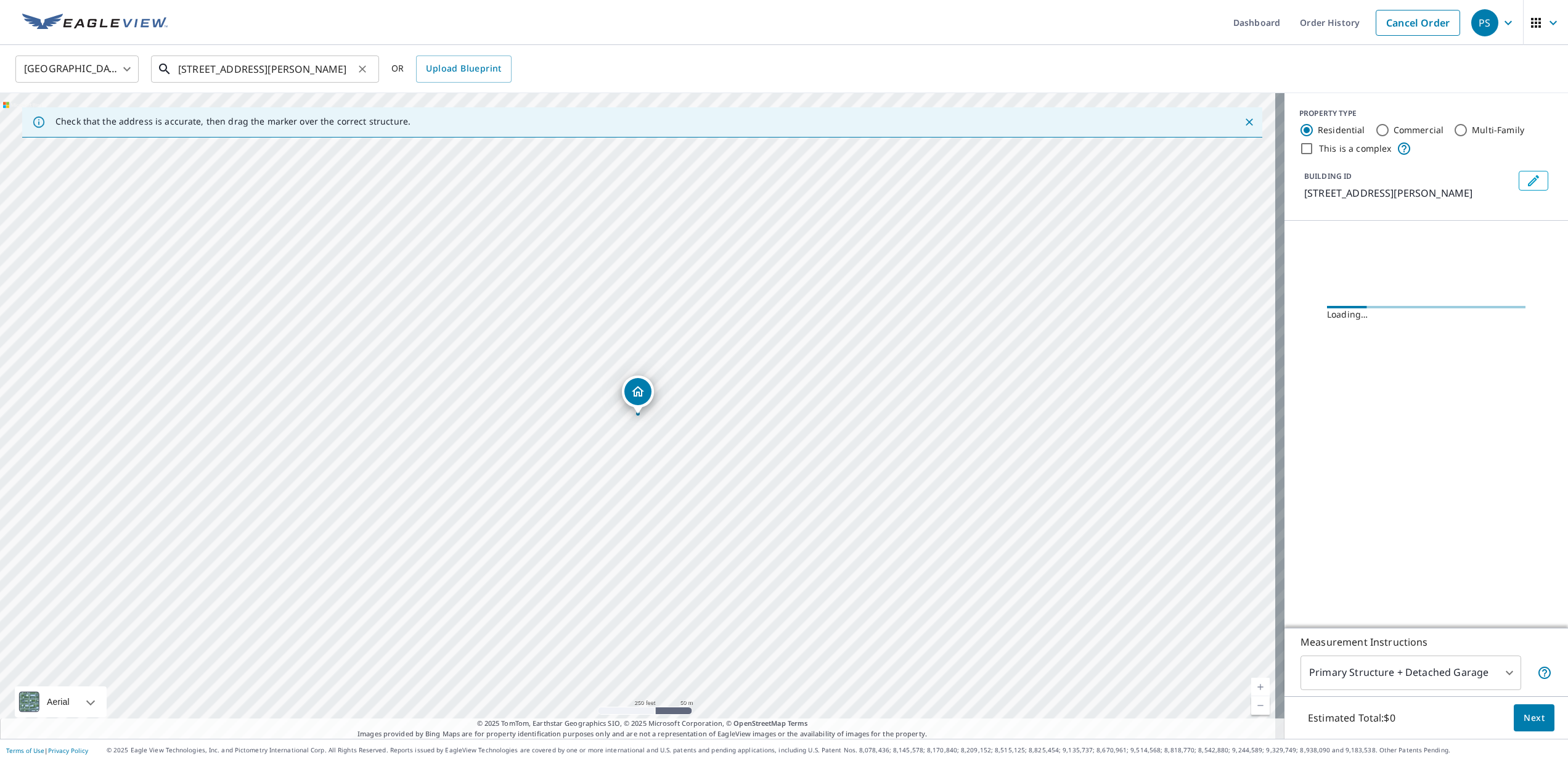
click at [274, 72] on input "426 labarre rd" at bounding box center [266, 69] width 176 height 35
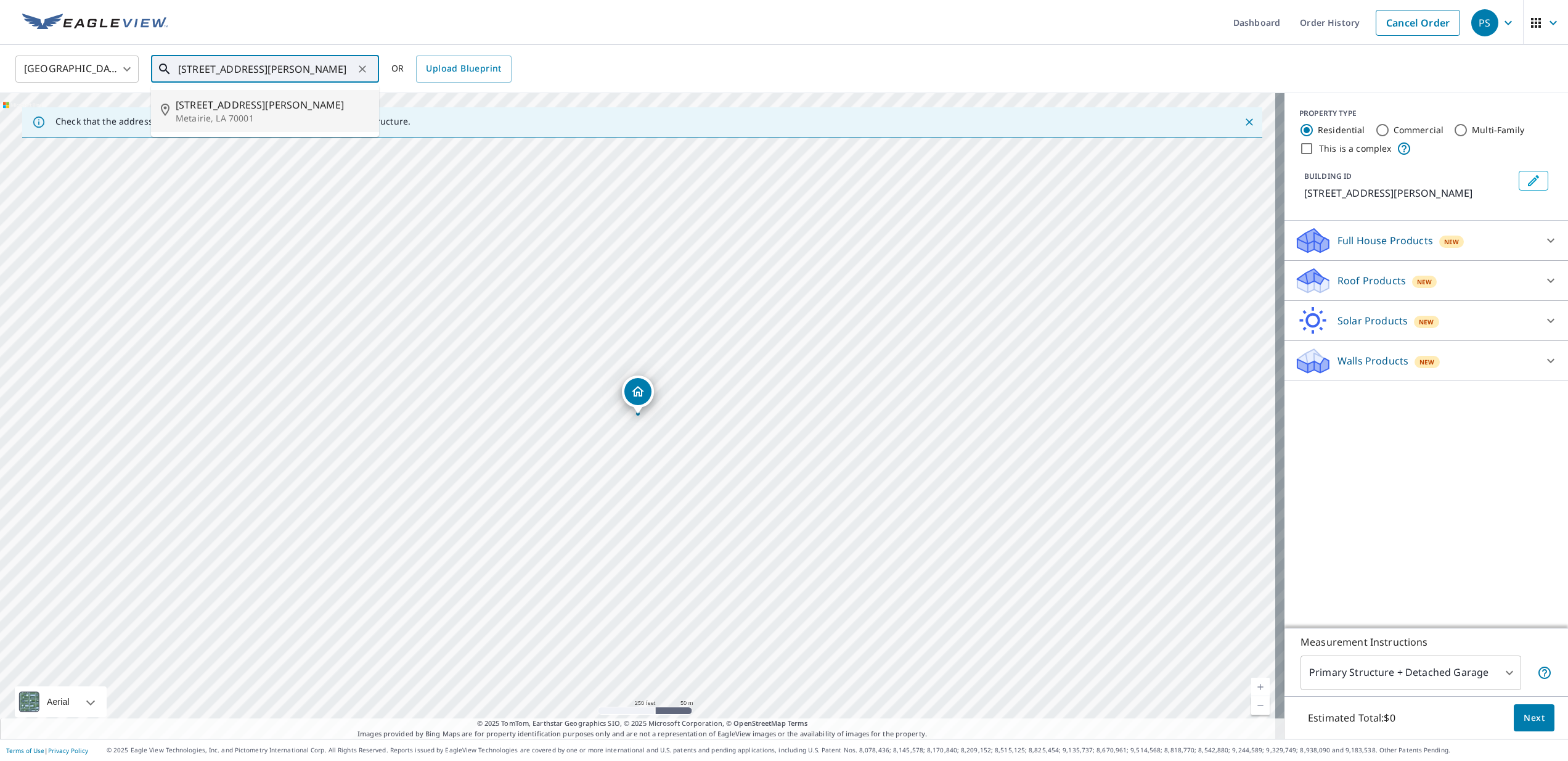
click at [243, 113] on p "Metairie, LA 70001" at bounding box center [272, 119] width 193 height 12
type input "426 Labarre Dr Metairie, LA 70001"
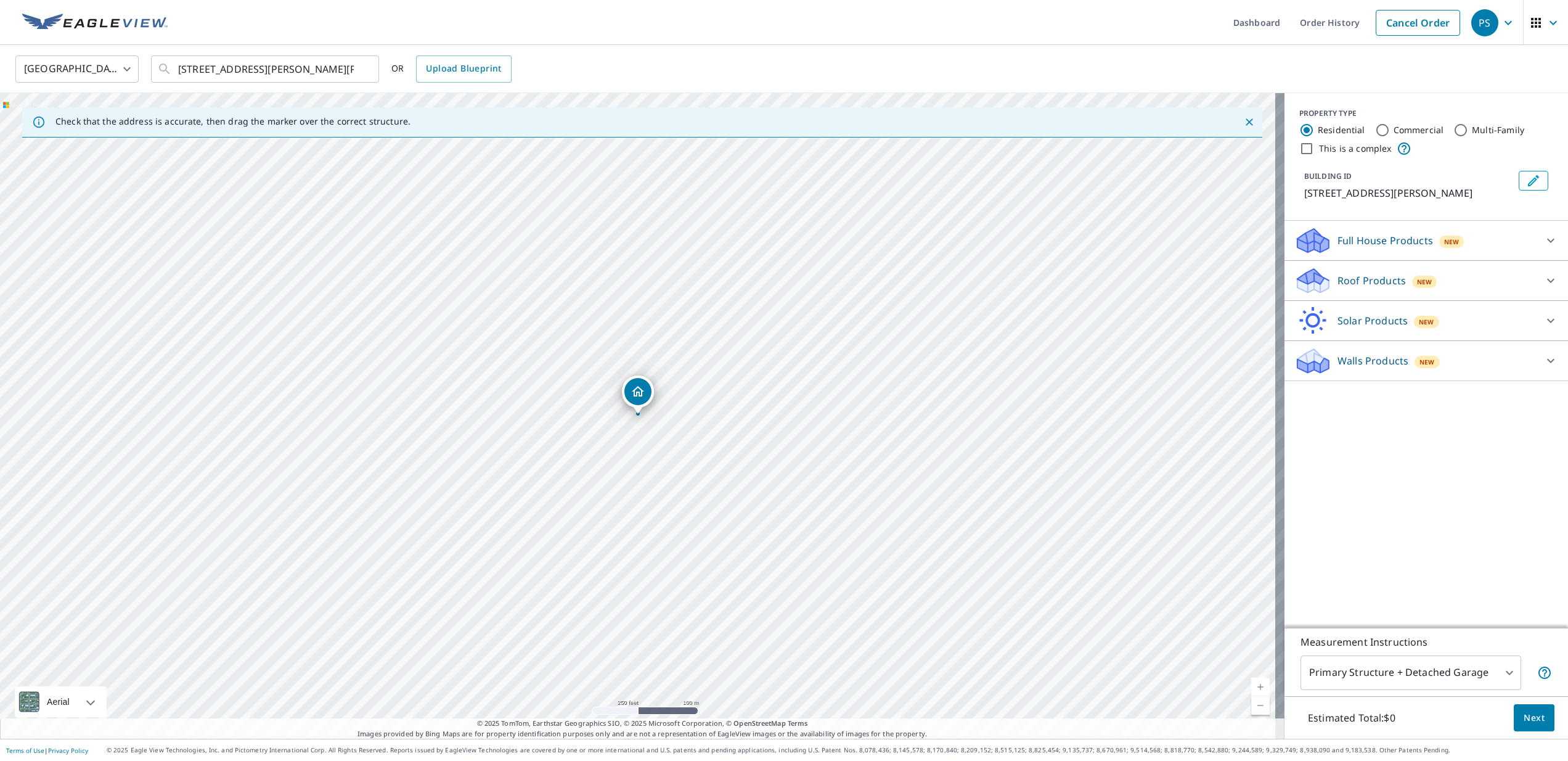
click at [1351, 365] on p "Walls Products" at bounding box center [1373, 361] width 71 height 15
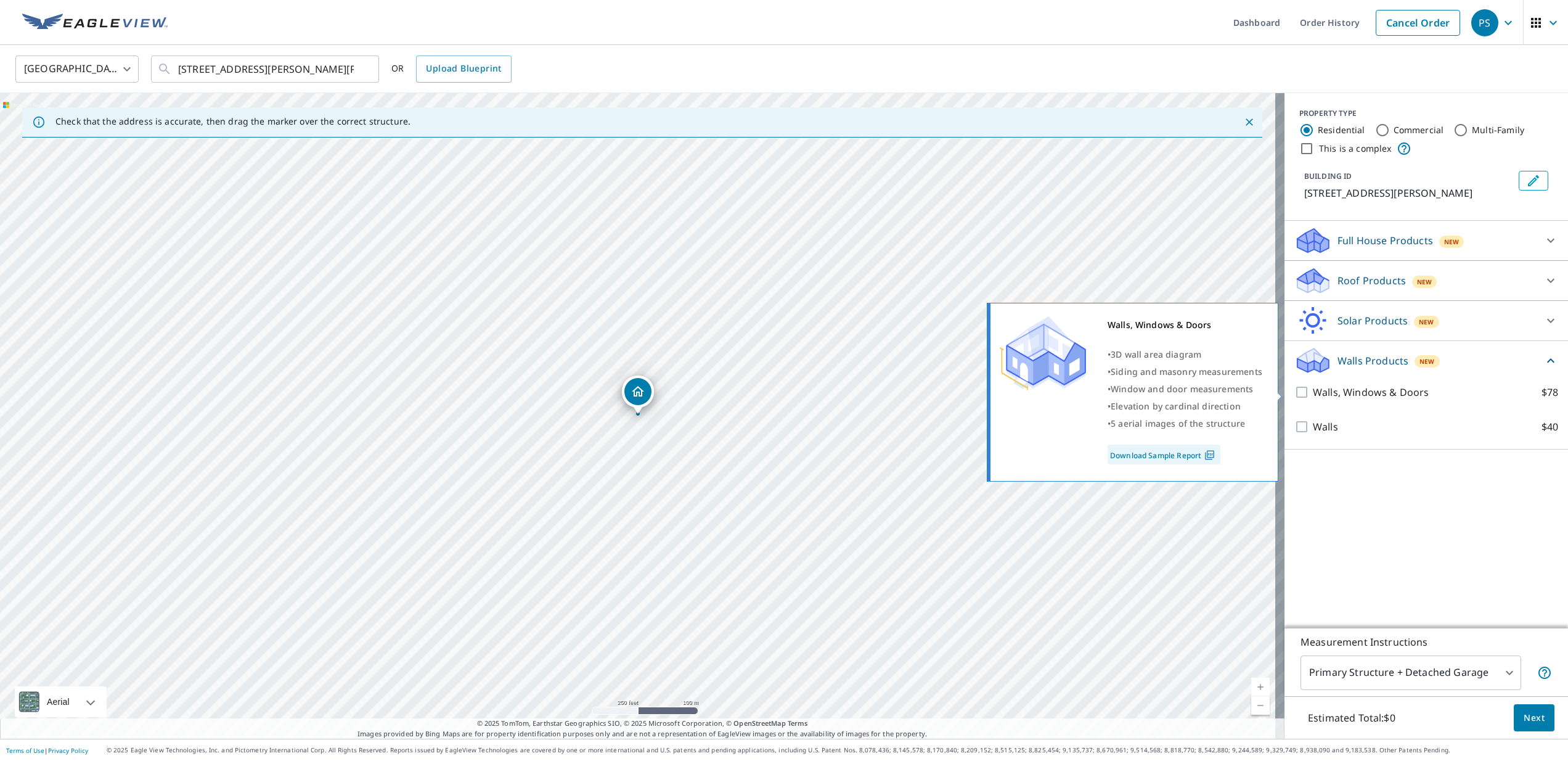
scroll to position [0, 1]
click at [1295, 390] on input "Walls, Windows & Doors $78" at bounding box center [1304, 392] width 18 height 15
checkbox input "true"
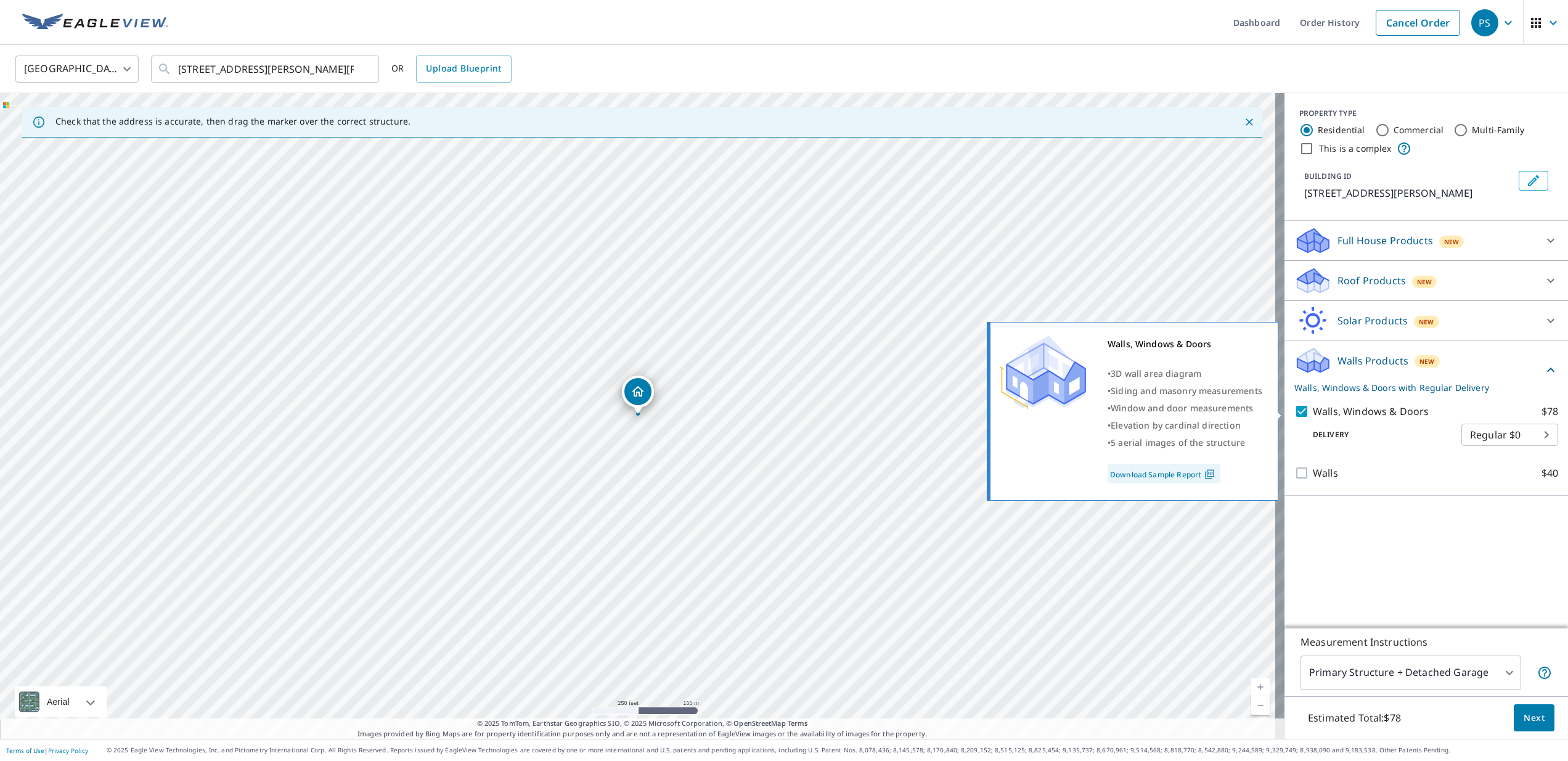
scroll to position [0, 0]
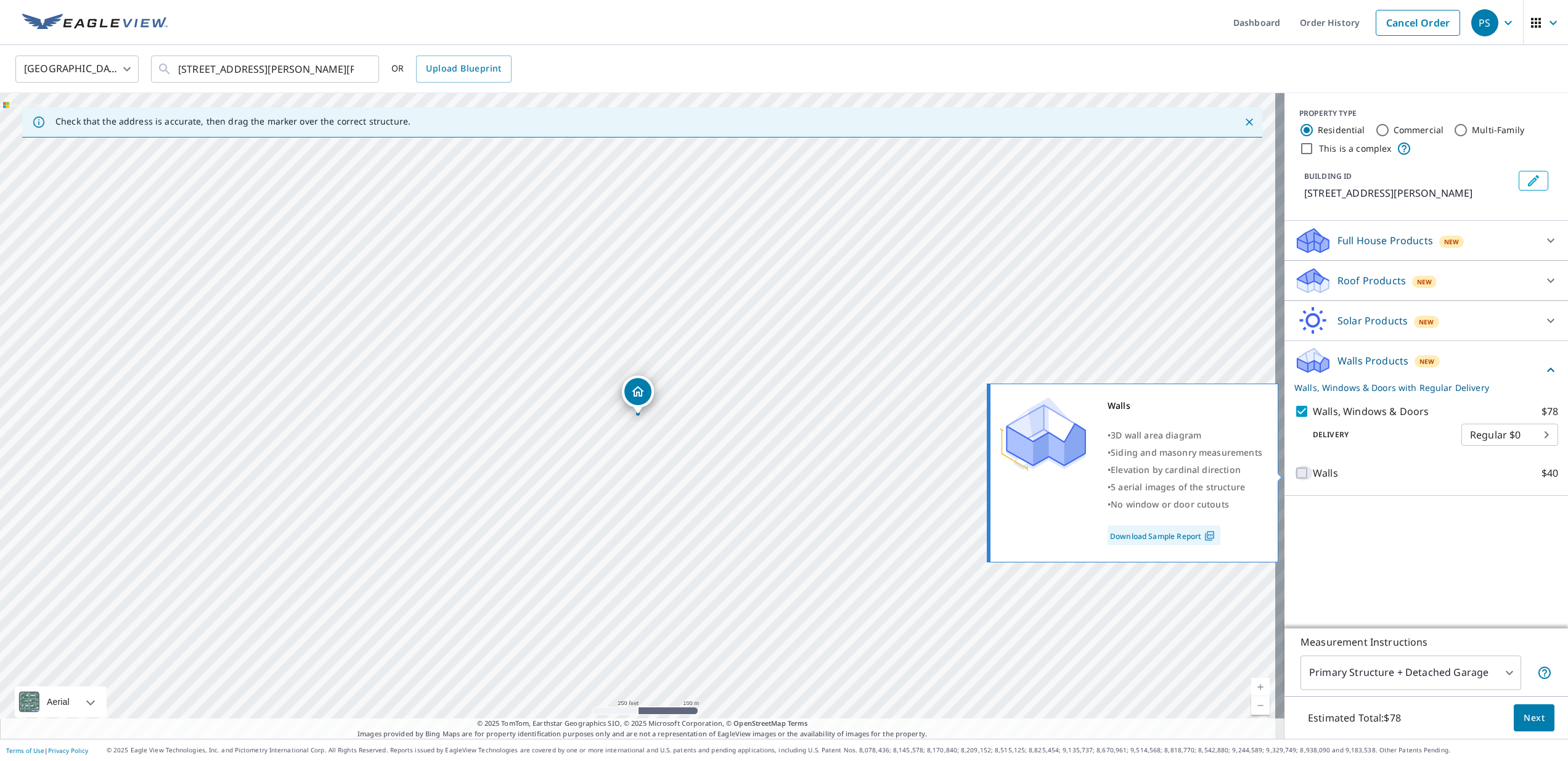
click at [1295, 473] on input "Walls $40" at bounding box center [1304, 472] width 18 height 15
checkbox input "true"
checkbox input "false"
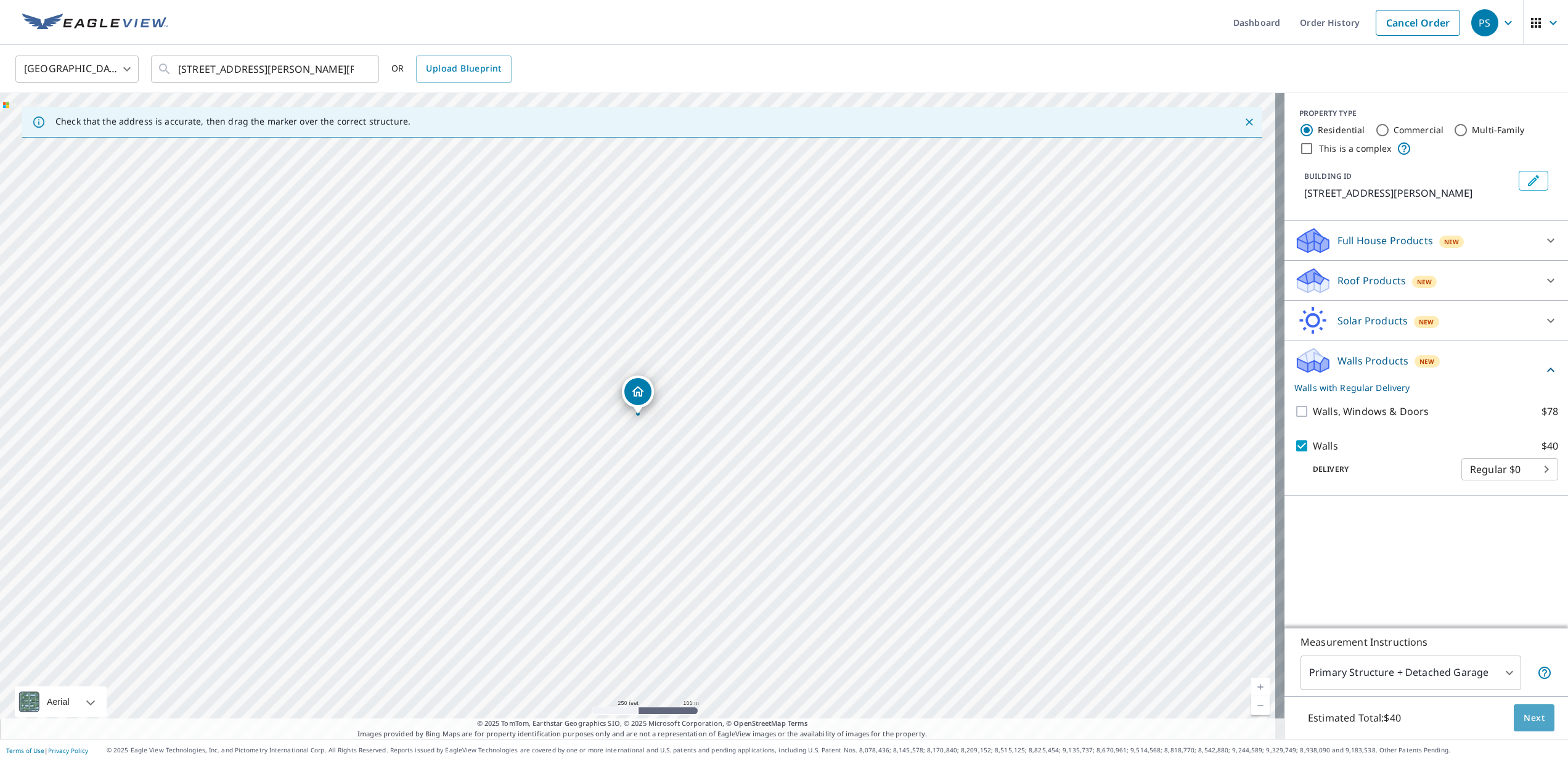
click at [1524, 712] on span "Next" at bounding box center [1534, 719] width 21 height 16
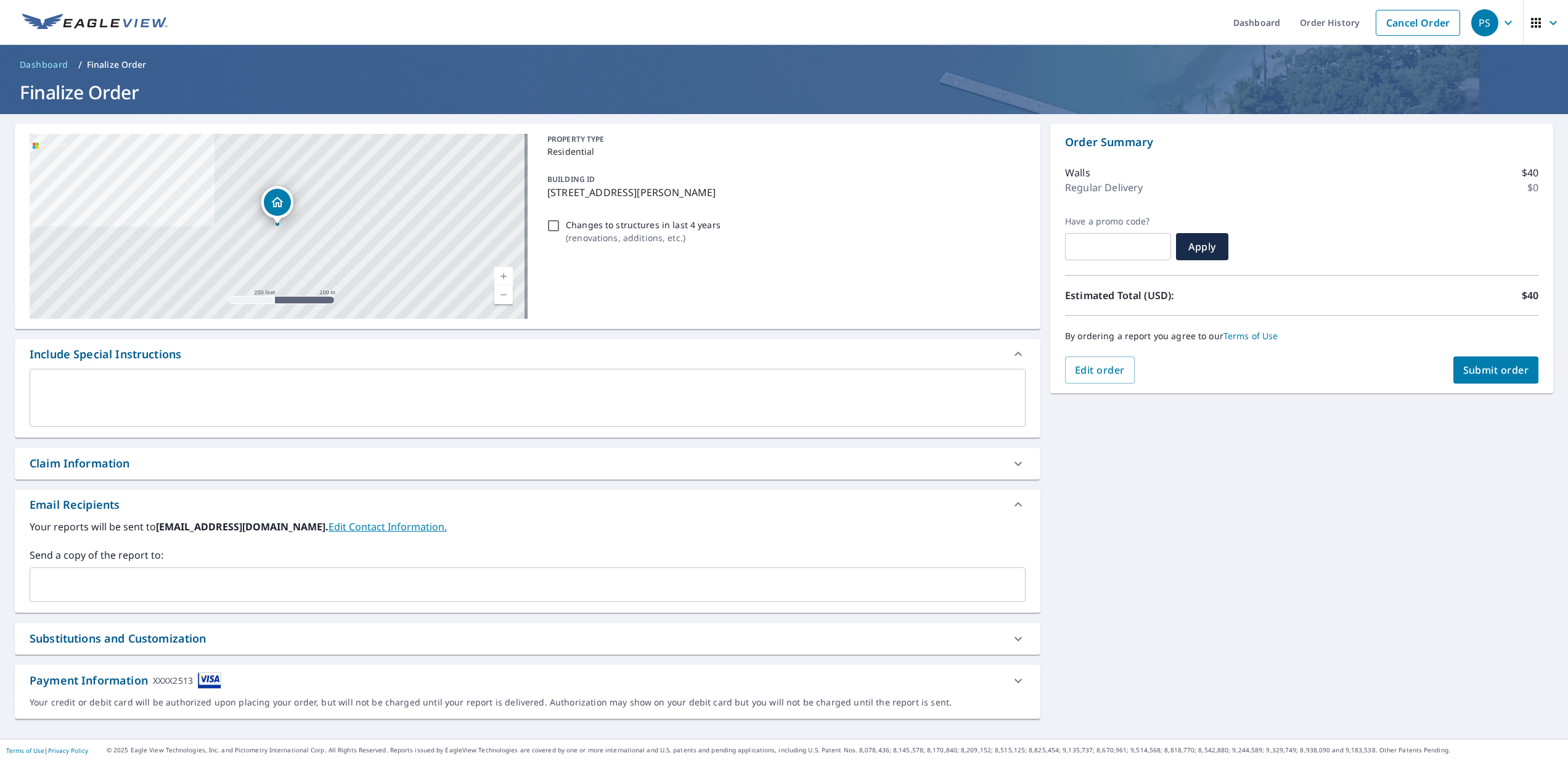
click at [1500, 373] on span "Submit order" at bounding box center [1497, 370] width 66 height 14
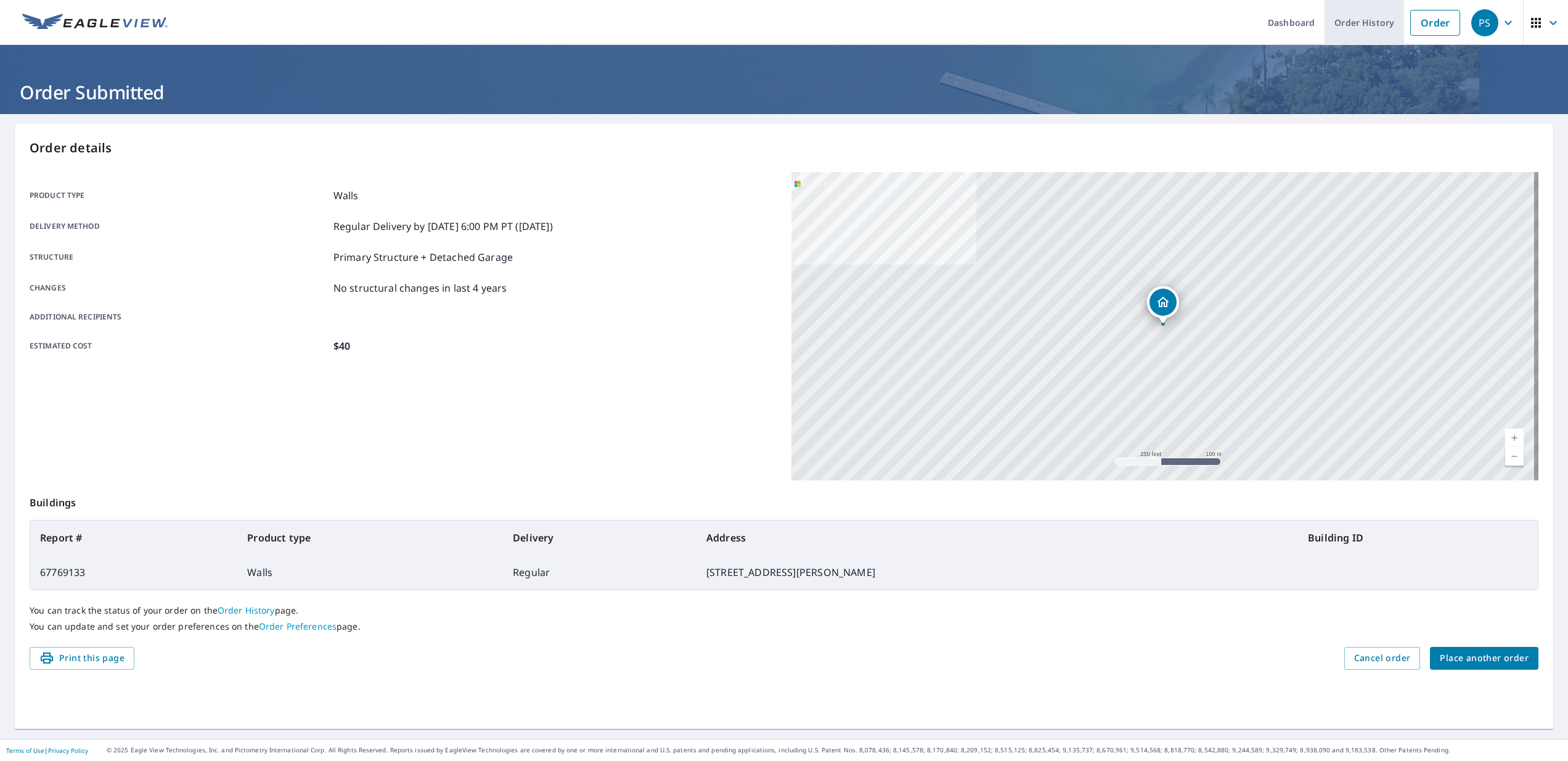
click at [1367, 23] on link "Order History" at bounding box center [1364, 23] width 80 height 45
